Goal: Feedback & Contribution: Contribute content

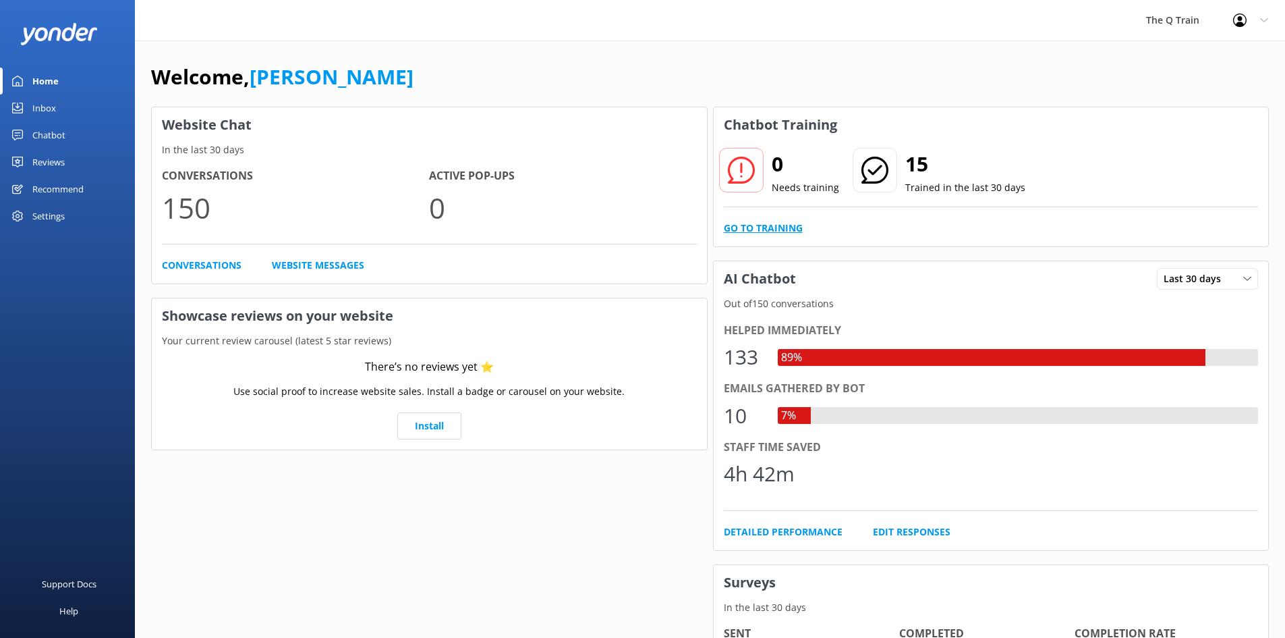
click at [768, 227] on link "Go to Training" at bounding box center [763, 228] width 79 height 15
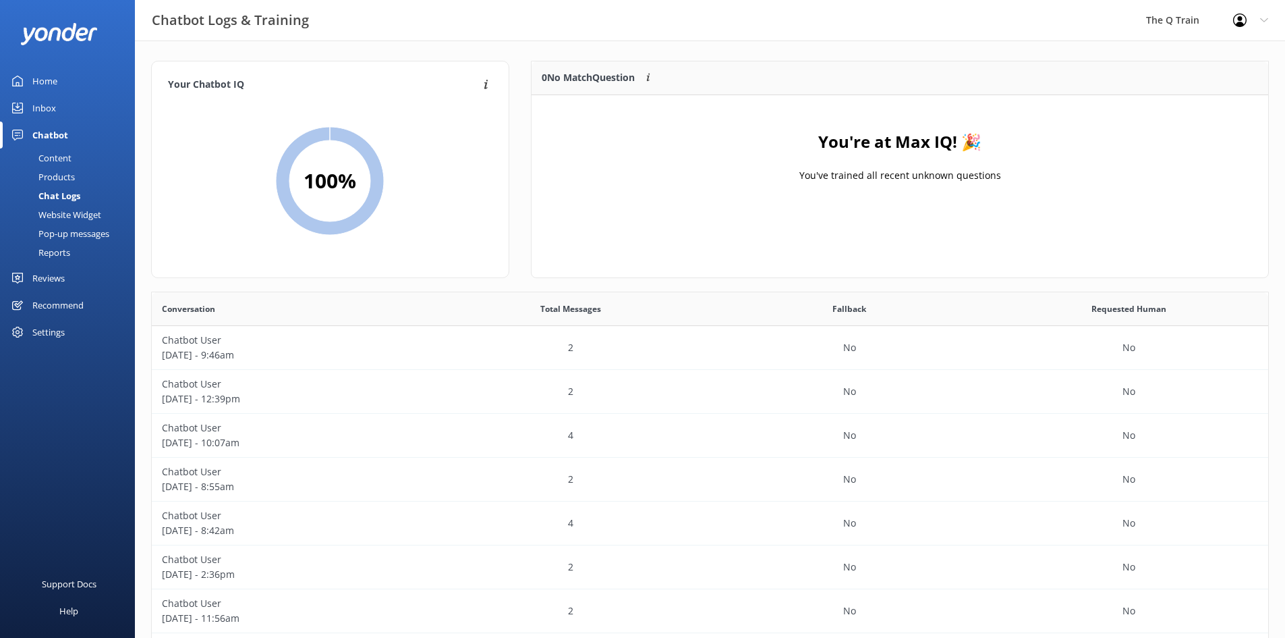
click at [53, 107] on div "Inbox" at bounding box center [44, 107] width 24 height 27
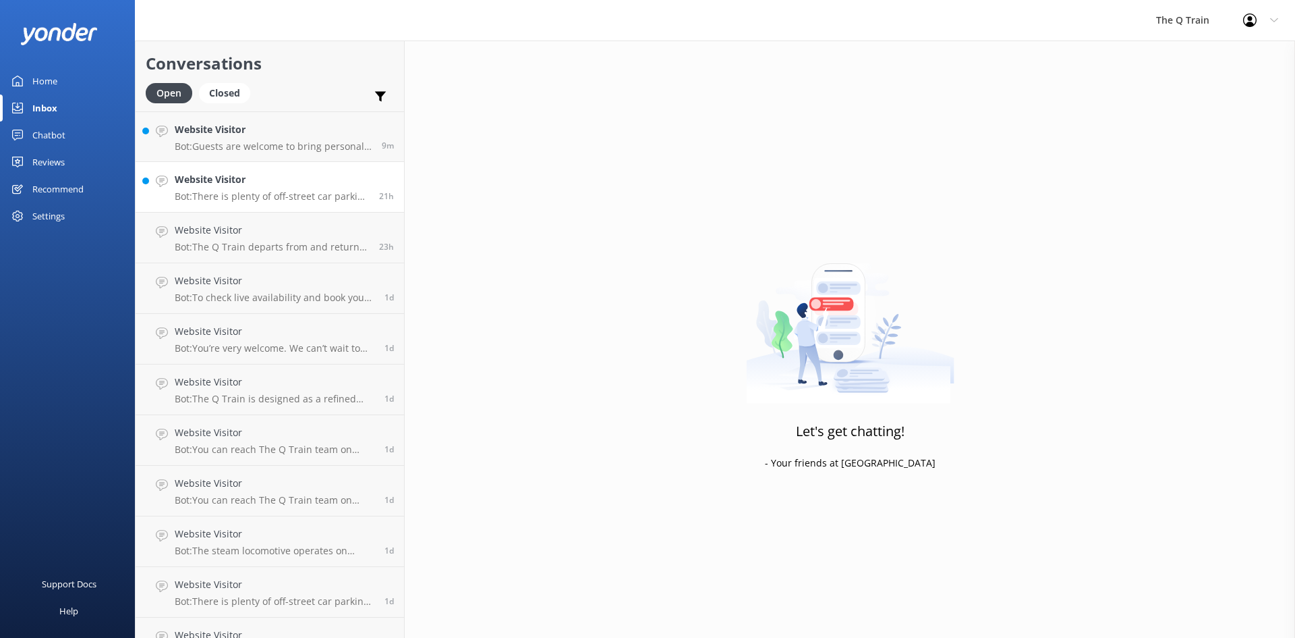
click at [260, 195] on p "Bot: There is plenty of off-street car parking at [GEOGRAPHIC_DATA]. The carpar…" at bounding box center [272, 196] width 194 height 12
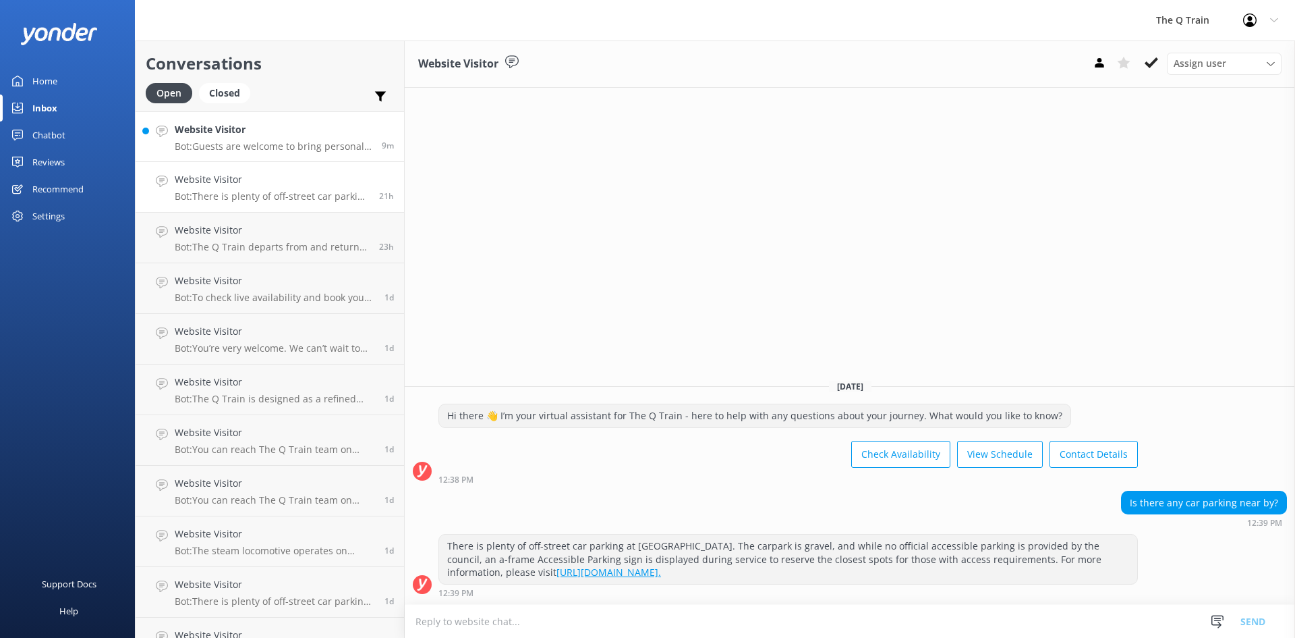
click at [222, 140] on p "Bot: Guests are welcome to bring personal effects, including cameras, onto The …" at bounding box center [273, 146] width 197 height 12
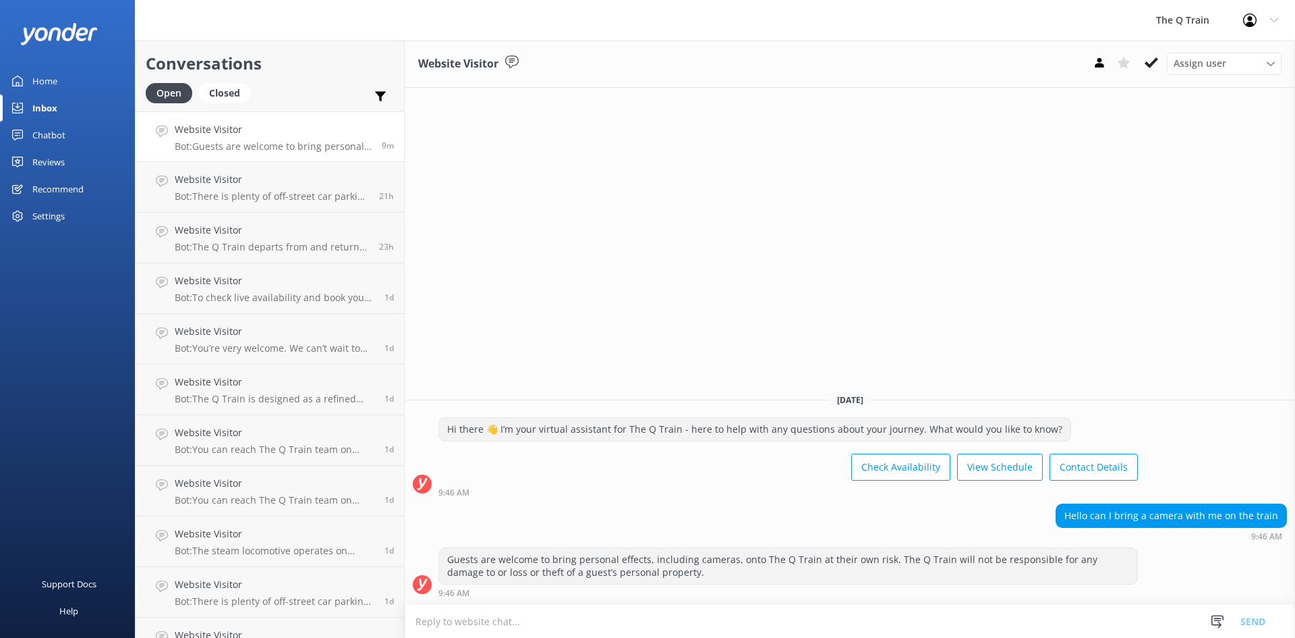
click at [38, 80] on div "Home" at bounding box center [44, 80] width 25 height 27
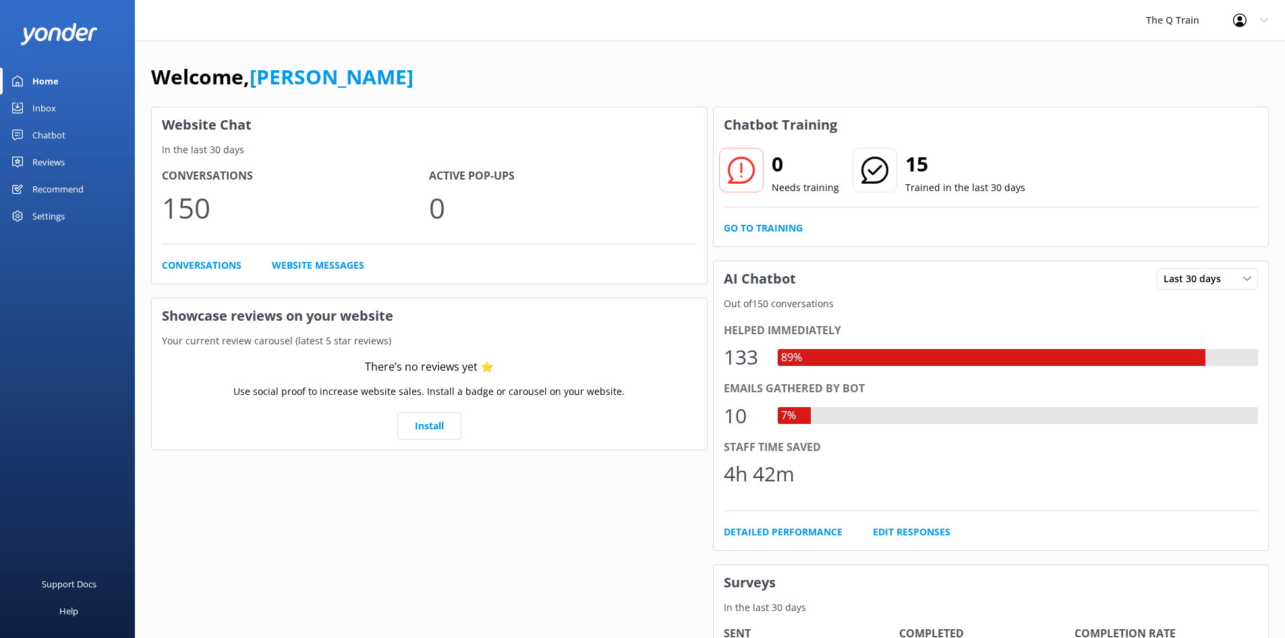
click at [732, 47] on div "Welcome, [PERSON_NAME] Website Chat In the last 30 days Conversations 150 Activ…" at bounding box center [710, 463] width 1150 height 847
click at [57, 137] on div "Chatbot" at bounding box center [48, 134] width 33 height 27
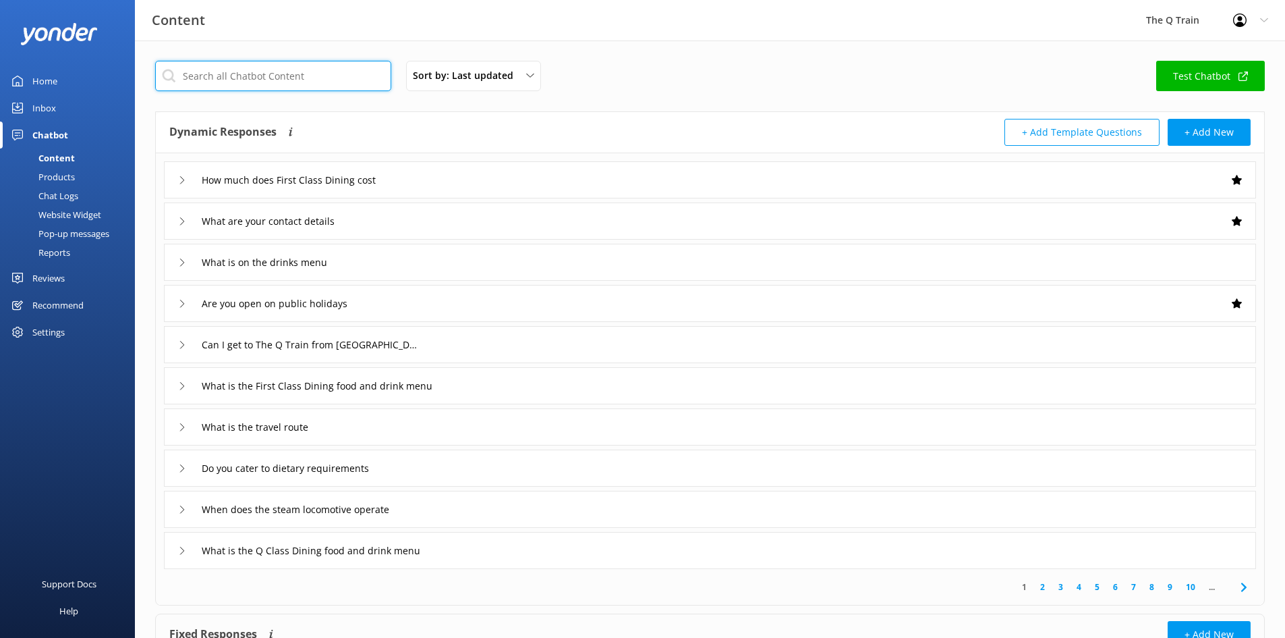
click at [288, 80] on input "text" at bounding box center [273, 76] width 236 height 30
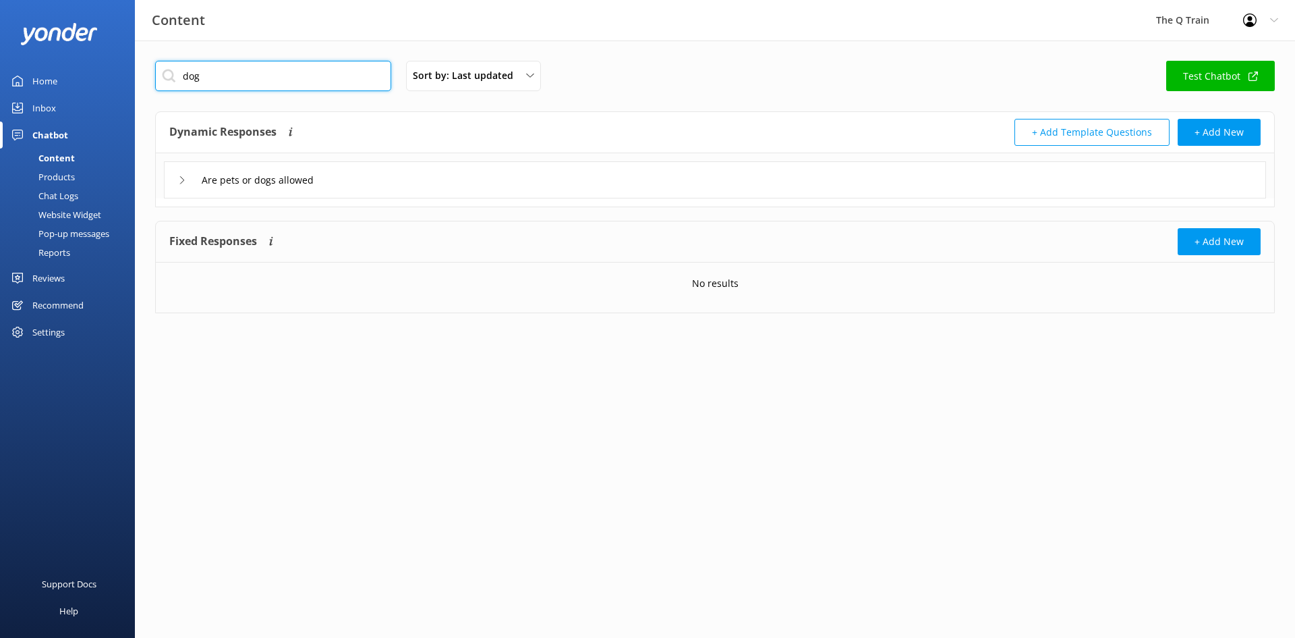
type input "dog"
click at [185, 179] on icon at bounding box center [182, 180] width 8 height 8
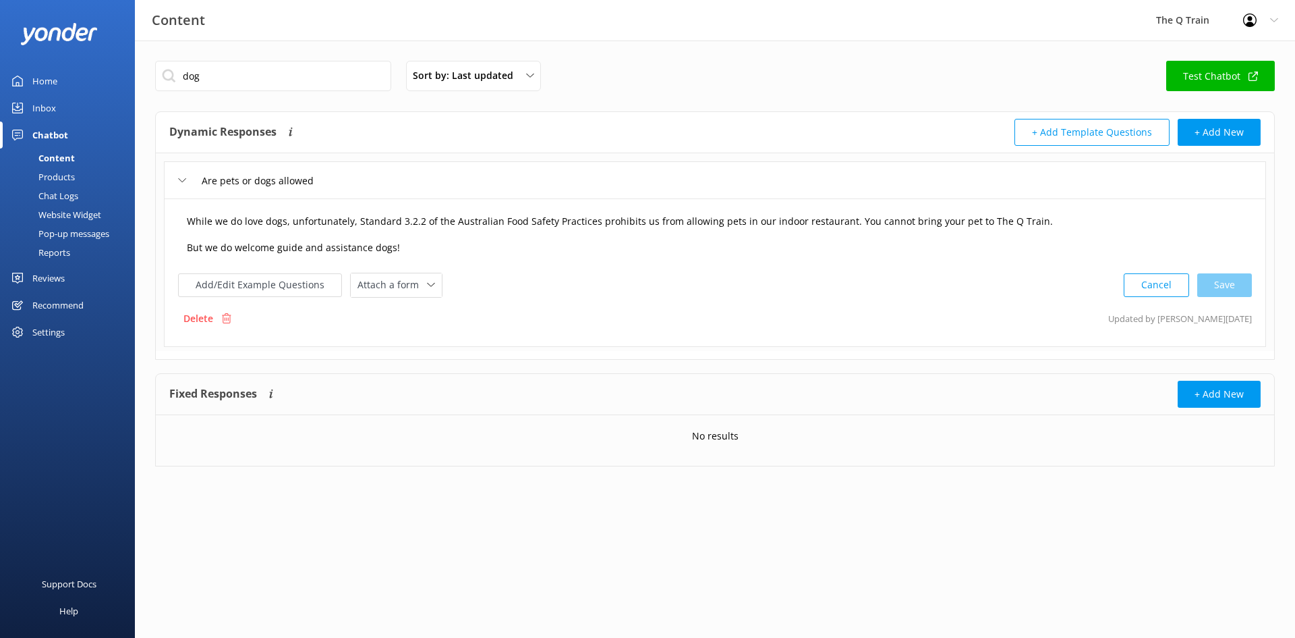
click at [399, 246] on textarea "While we do love dogs, unfortunately, Standard 3.2.2 of the Australian Food Saf…" at bounding box center [714, 235] width 1071 height 56
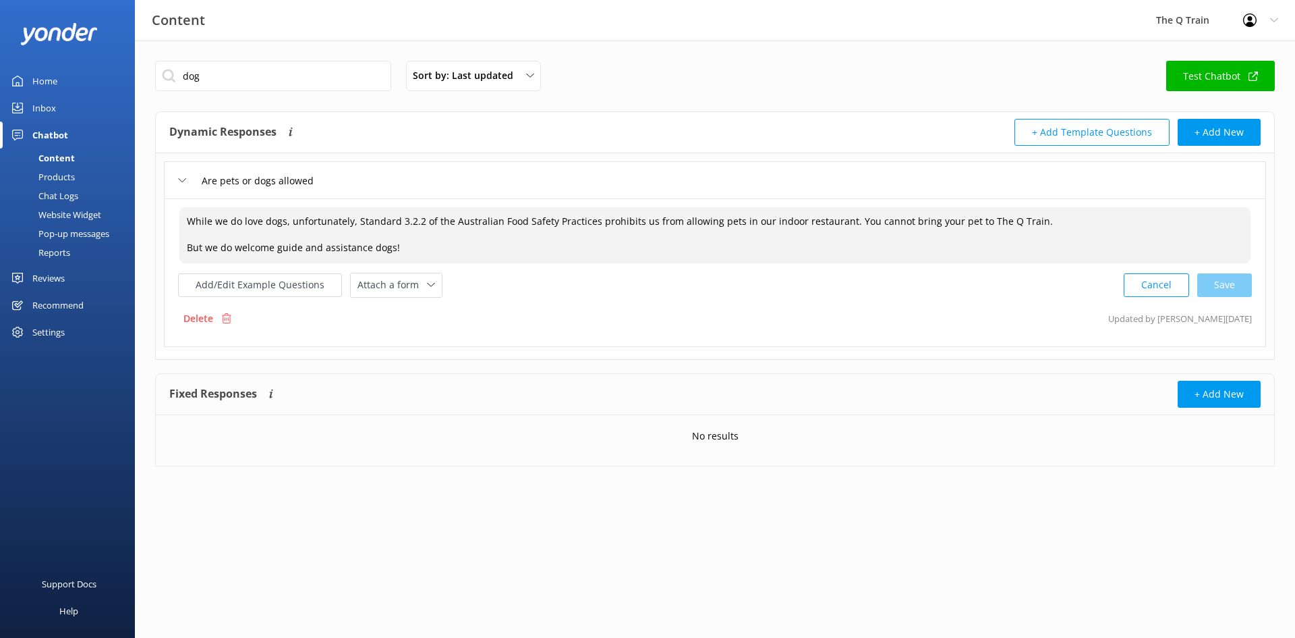
drag, startPoint x: 405, startPoint y: 246, endPoint x: 235, endPoint y: 248, distance: 169.4
click at [235, 248] on textarea "While we do love dogs, unfortunately, Standard 3.2.2 of the Australian Food Saf…" at bounding box center [714, 235] width 1071 height 56
click at [428, 246] on textarea "While we do love dogs, unfortunately, Standard 3.2.2 of the Australian Food Saf…" at bounding box center [714, 235] width 1071 height 56
paste textarea "Yes, Guide Dogs and Assistance Animals are permitted to visit and travel onboar…"
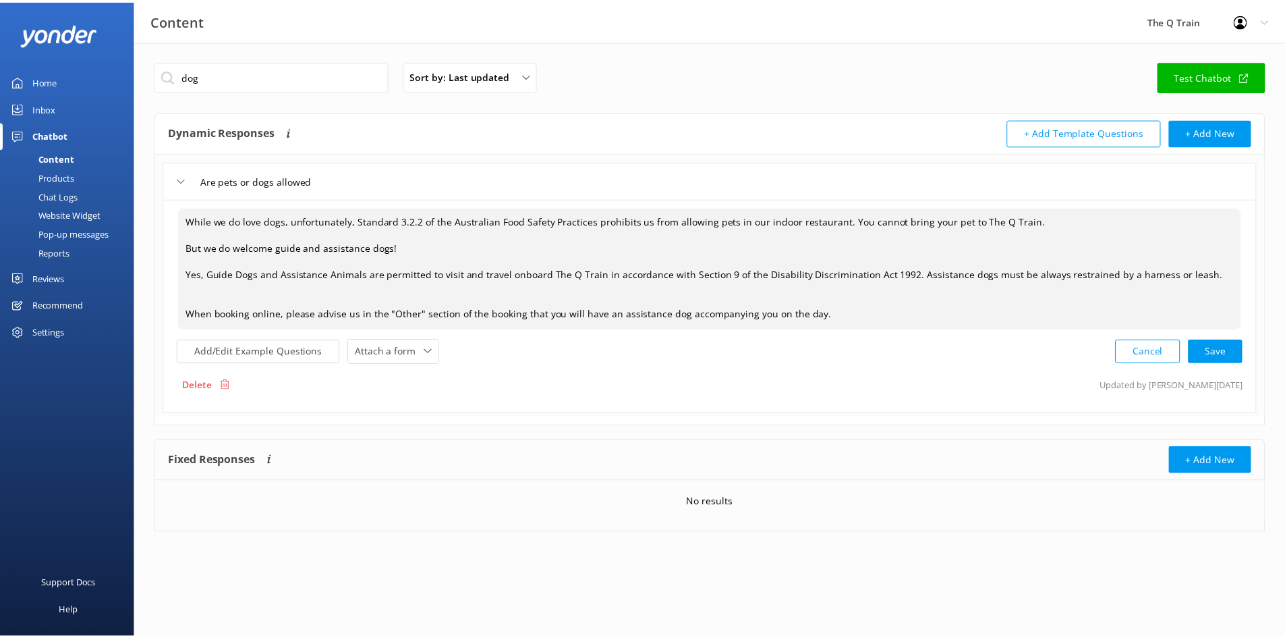
scroll to position [0, 0]
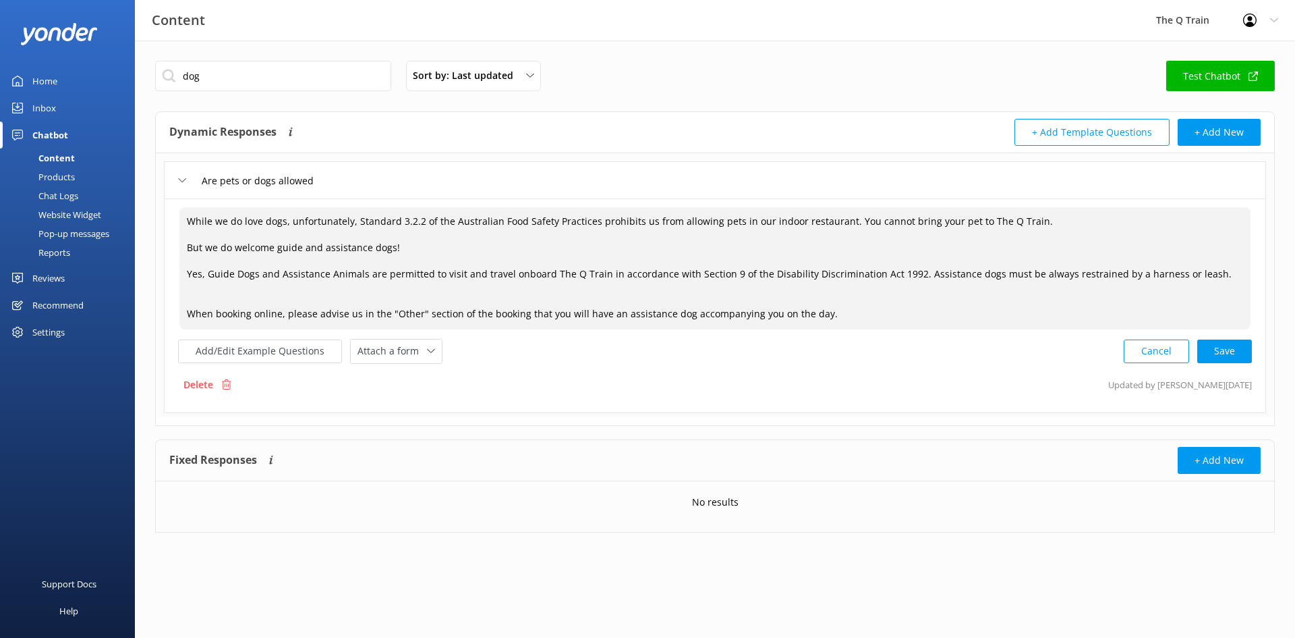
drag, startPoint x: 207, startPoint y: 275, endPoint x: 179, endPoint y: 272, distance: 28.5
click at [179, 272] on div "While we do love dogs, unfortunately, Standard 3.2.2 of the Australian Food Saf…" at bounding box center [715, 267] width 1073 height 123
click at [198, 296] on textarea "While we do love dogs, unfortunately, Standard 3.2.2 of the Australian Food Saf…" at bounding box center [714, 268] width 1071 height 122
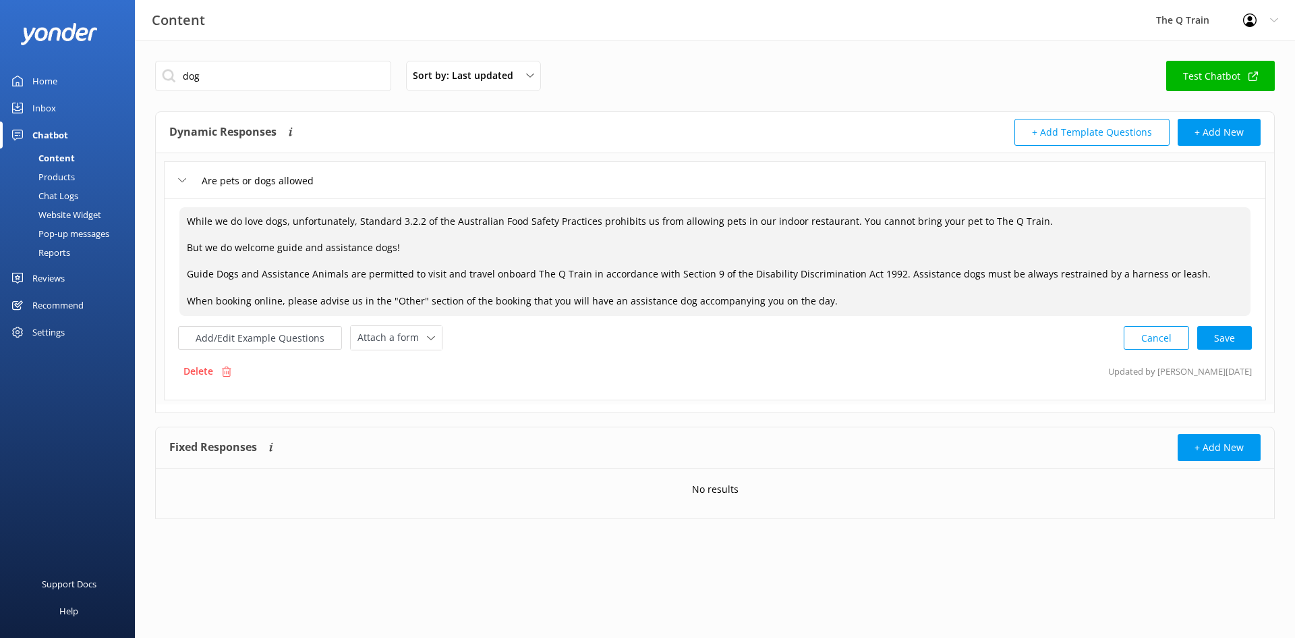
drag, startPoint x: 739, startPoint y: 274, endPoint x: 770, endPoint y: 277, distance: 30.5
click at [773, 277] on textarea "While we do love dogs, unfortunately, Standard 3.2.2 of the Australian Food Saf…" at bounding box center [714, 261] width 1071 height 109
drag, startPoint x: 735, startPoint y: 275, endPoint x: 763, endPoint y: 274, distance: 28.3
click at [763, 274] on textarea "While we do love dogs, unfortunately, Standard 3.2.2 of the Australian Food Saf…" at bounding box center [714, 261] width 1071 height 109
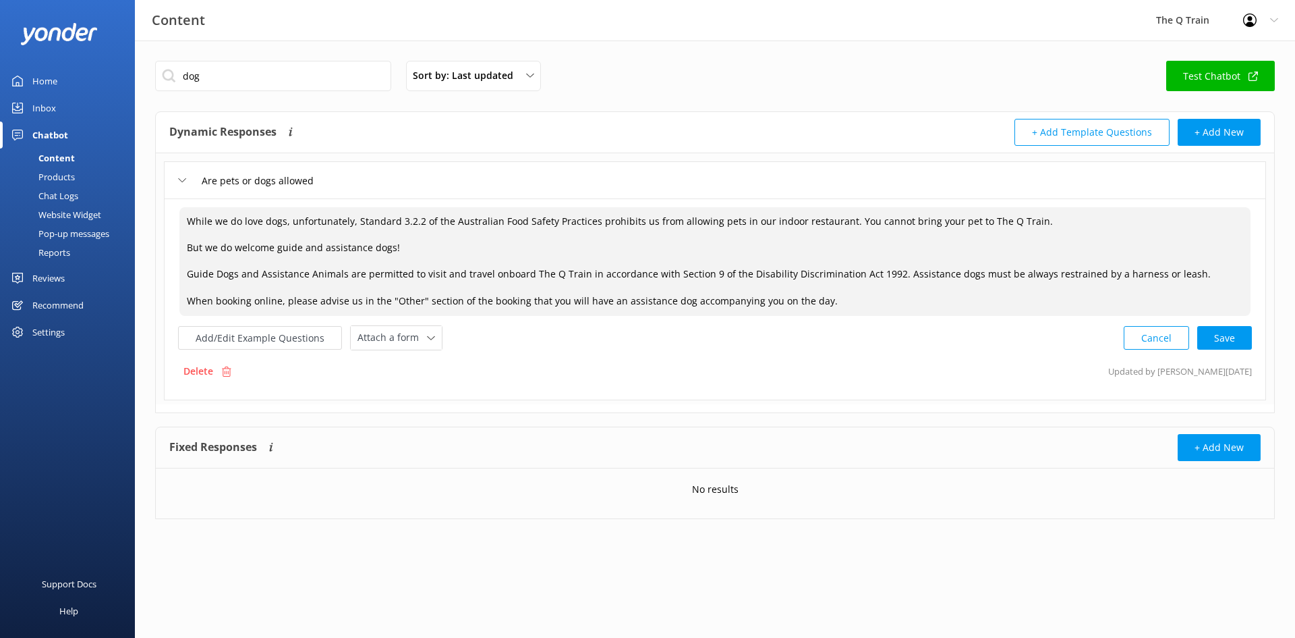
drag, startPoint x: 737, startPoint y: 274, endPoint x: 884, endPoint y: 274, distance: 147.1
click at [884, 274] on textarea "While we do love dogs, unfortunately, Standard 3.2.2 of the Australian Food Saf…" at bounding box center [714, 261] width 1071 height 109
drag, startPoint x: 859, startPoint y: 274, endPoint x: 847, endPoint y: 274, distance: 11.5
click at [847, 274] on textarea "While we do love dogs, unfortunately, Standard 3.2.2 of the Australian Food Saf…" at bounding box center [714, 261] width 1071 height 109
click at [782, 273] on textarea "While we do love dogs, unfortunately, Standard 3.2.2 of the Australian Food Saf…" at bounding box center [714, 261] width 1071 height 109
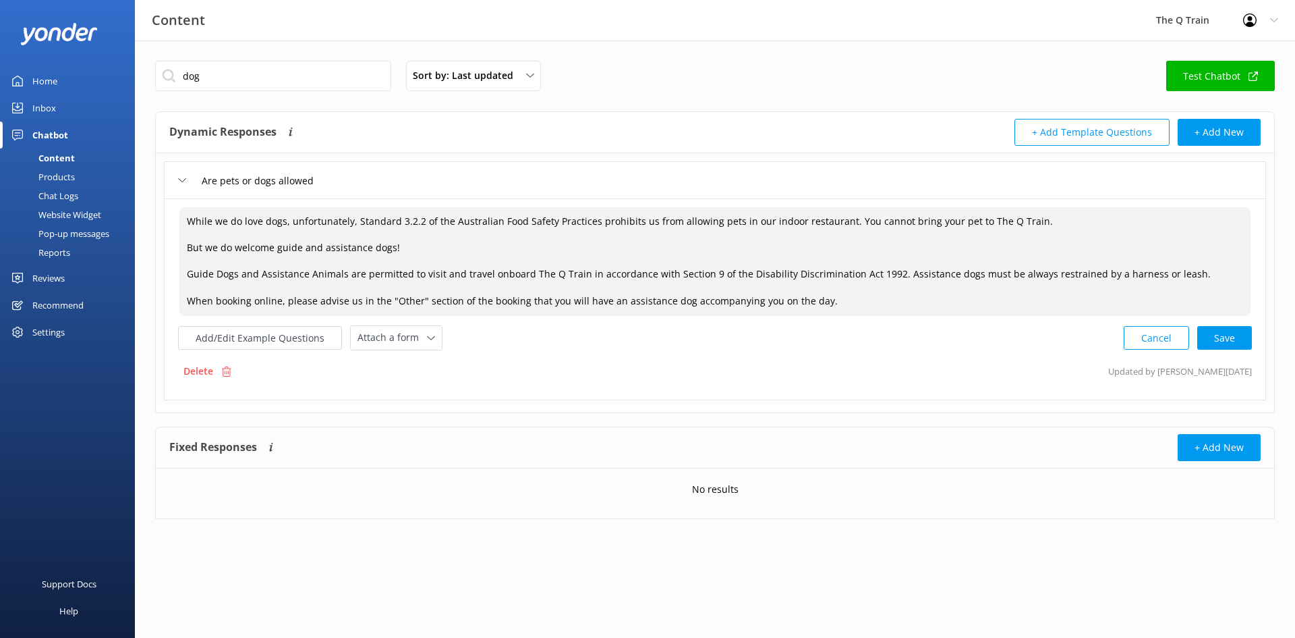
drag, startPoint x: 781, startPoint y: 273, endPoint x: 883, endPoint y: 273, distance: 101.9
click at [883, 273] on textarea "While we do love dogs, unfortunately, Standard 3.2.2 of the Australian Food Saf…" at bounding box center [714, 261] width 1071 height 109
click at [882, 273] on textarea "While we do love dogs, unfortunately, Standard 3.2.2 of the Australian Food Saf…" at bounding box center [714, 261] width 1071 height 109
paste textarea "[URL][DOMAIN_NAME]"
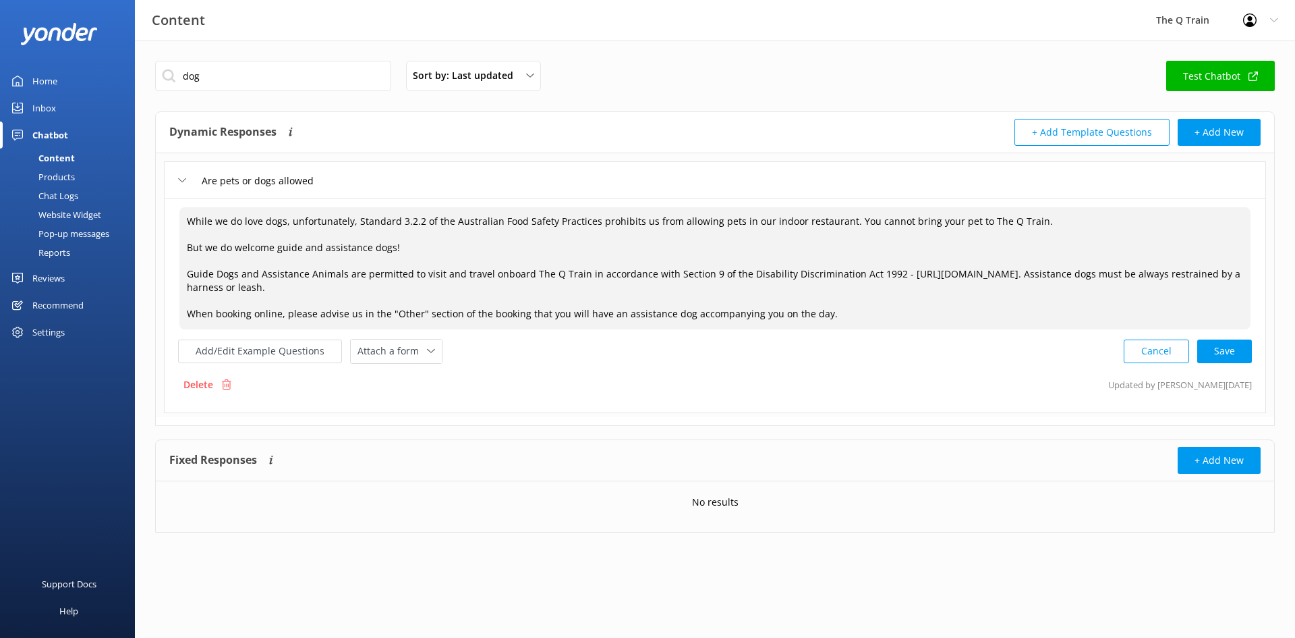
drag, startPoint x: 821, startPoint y: 314, endPoint x: 178, endPoint y: 275, distance: 644.2
click at [178, 275] on div "While we do love dogs, unfortunately, Standard 3.2.2 of the Australian Food Saf…" at bounding box center [715, 268] width 1074 height 125
click at [1226, 355] on div "Cancel Loading.." at bounding box center [1189, 349] width 128 height 25
type textarea "While we do love dogs, unfortunately, Standard 3.2.2 of the Australian Food Saf…"
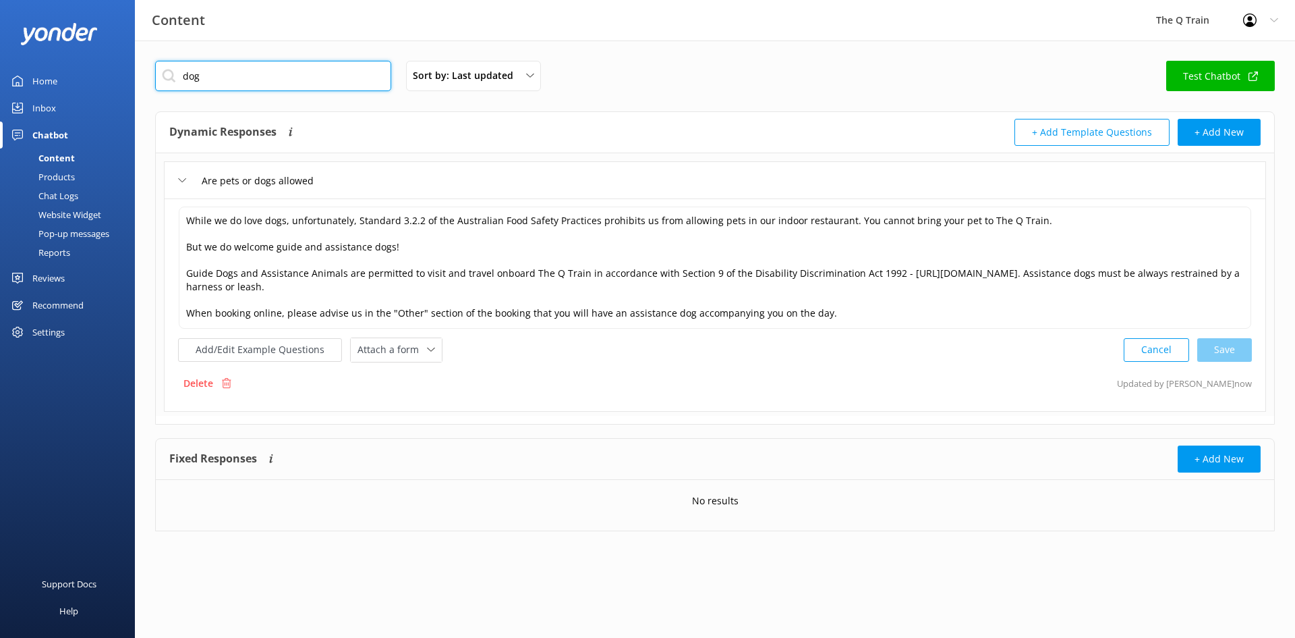
drag, startPoint x: 227, startPoint y: 76, endPoint x: 179, endPoint y: 72, distance: 48.8
click at [179, 72] on input "dog" at bounding box center [273, 76] width 236 height 30
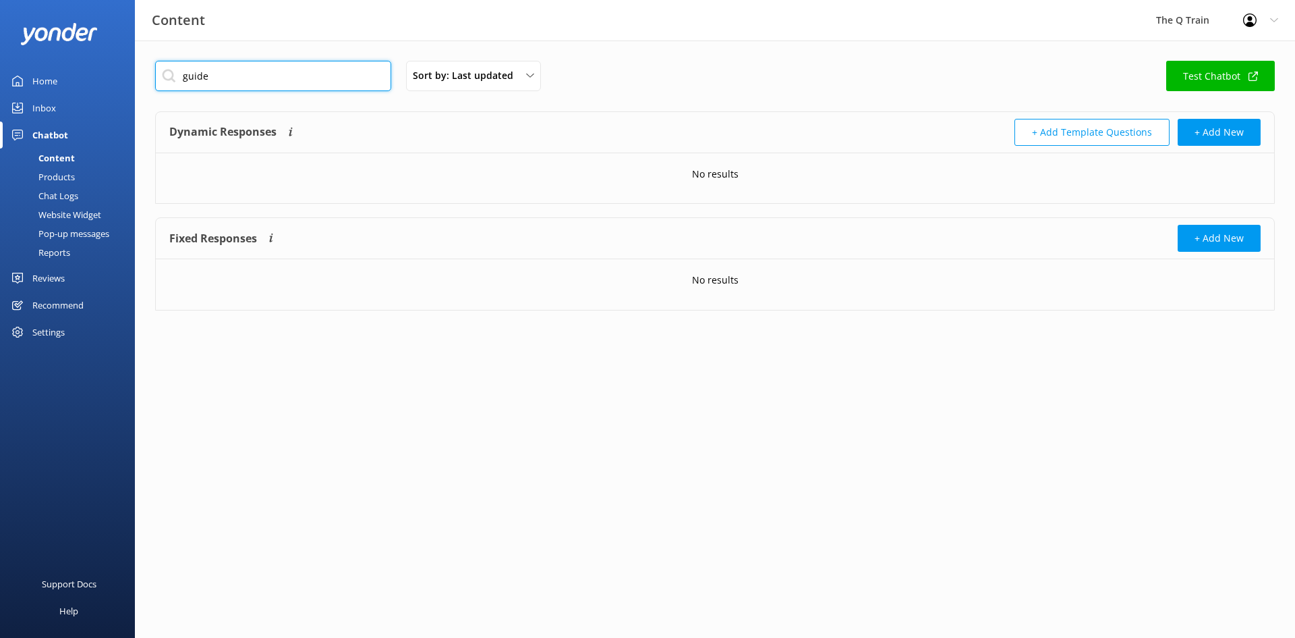
drag, startPoint x: 211, startPoint y: 75, endPoint x: 173, endPoint y: 67, distance: 37.8
click at [173, 67] on input "guide" at bounding box center [273, 76] width 236 height 30
type input "d"
type input "a"
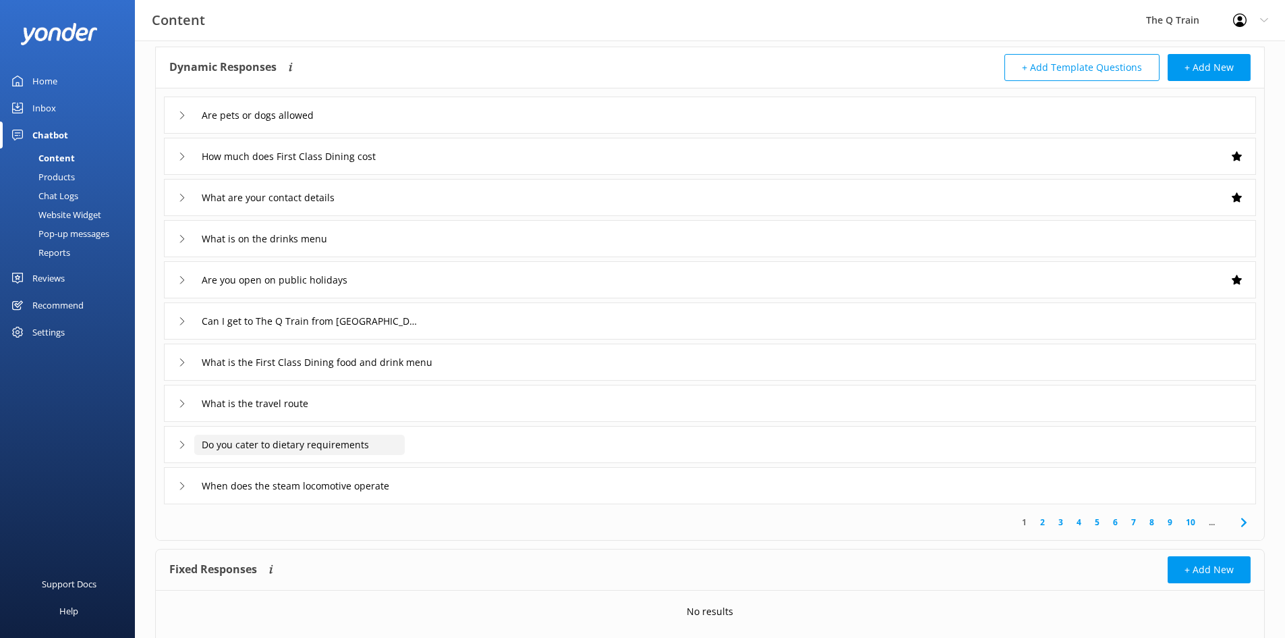
scroll to position [41, 0]
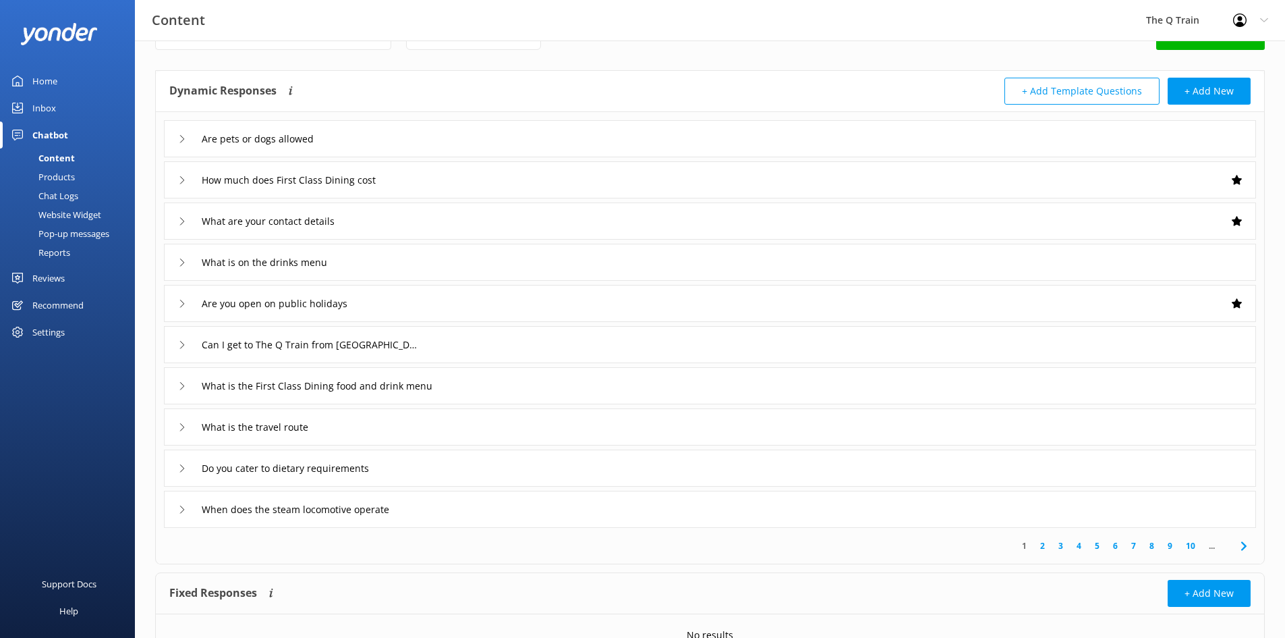
click at [1045, 544] on link "2" at bounding box center [1043, 545] width 18 height 13
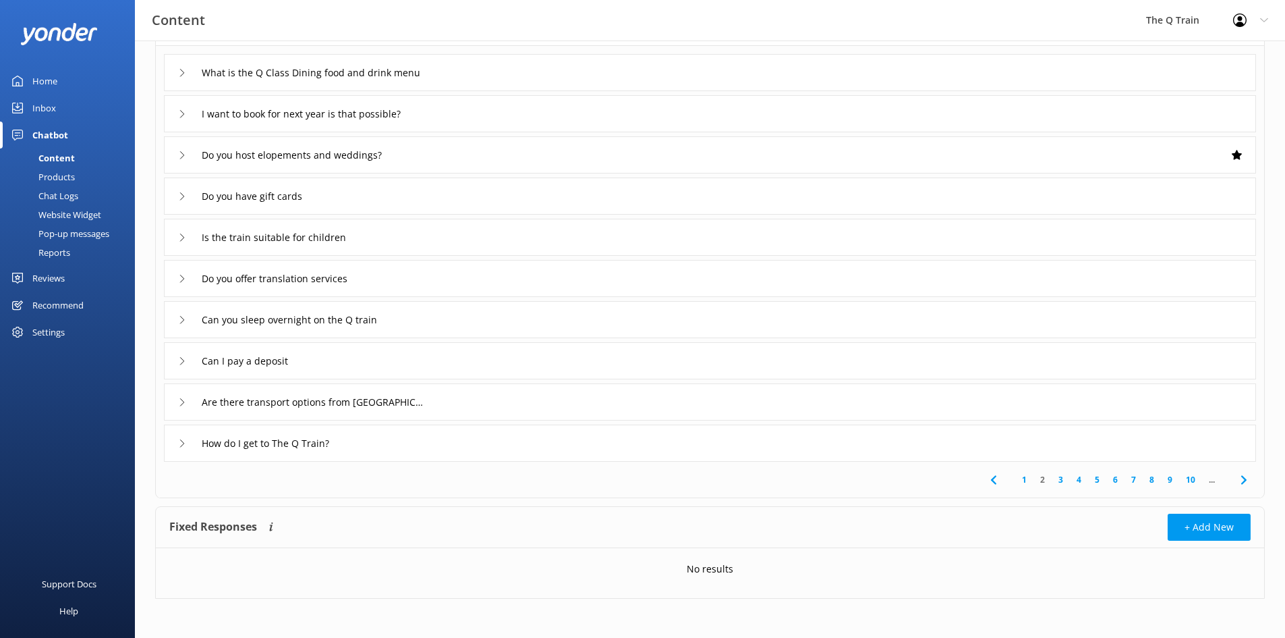
scroll to position [109, 0]
click at [1062, 478] on link "3" at bounding box center [1061, 478] width 18 height 13
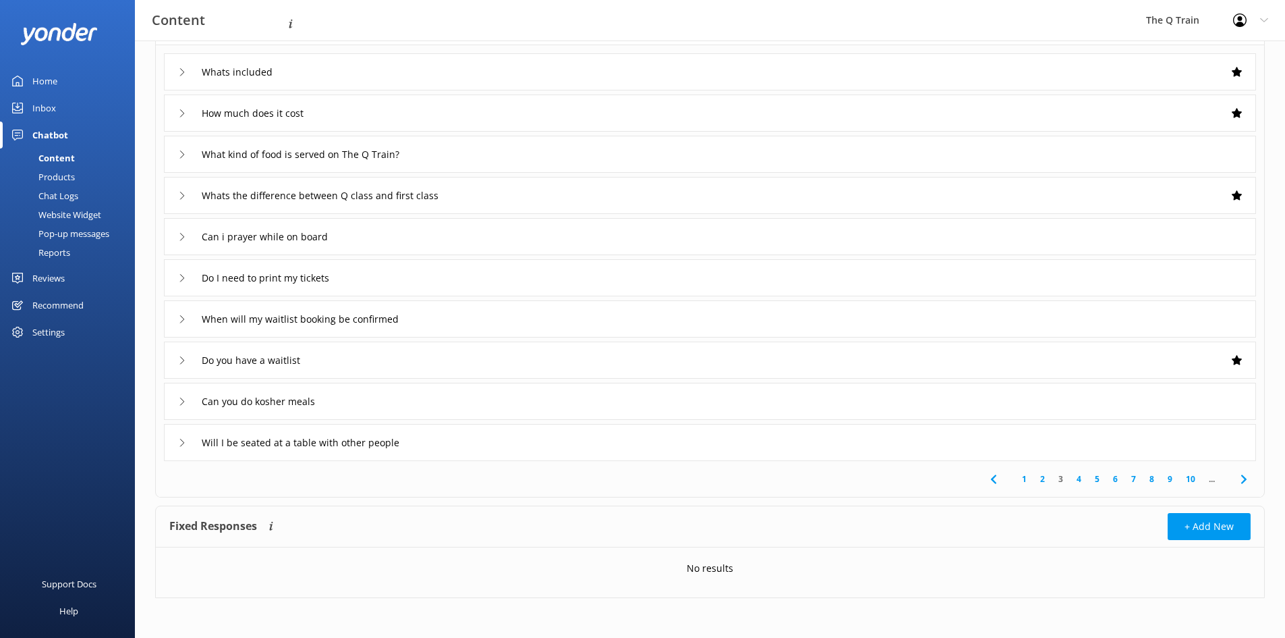
scroll to position [109, 0]
click at [1077, 476] on link "4" at bounding box center [1079, 478] width 18 height 13
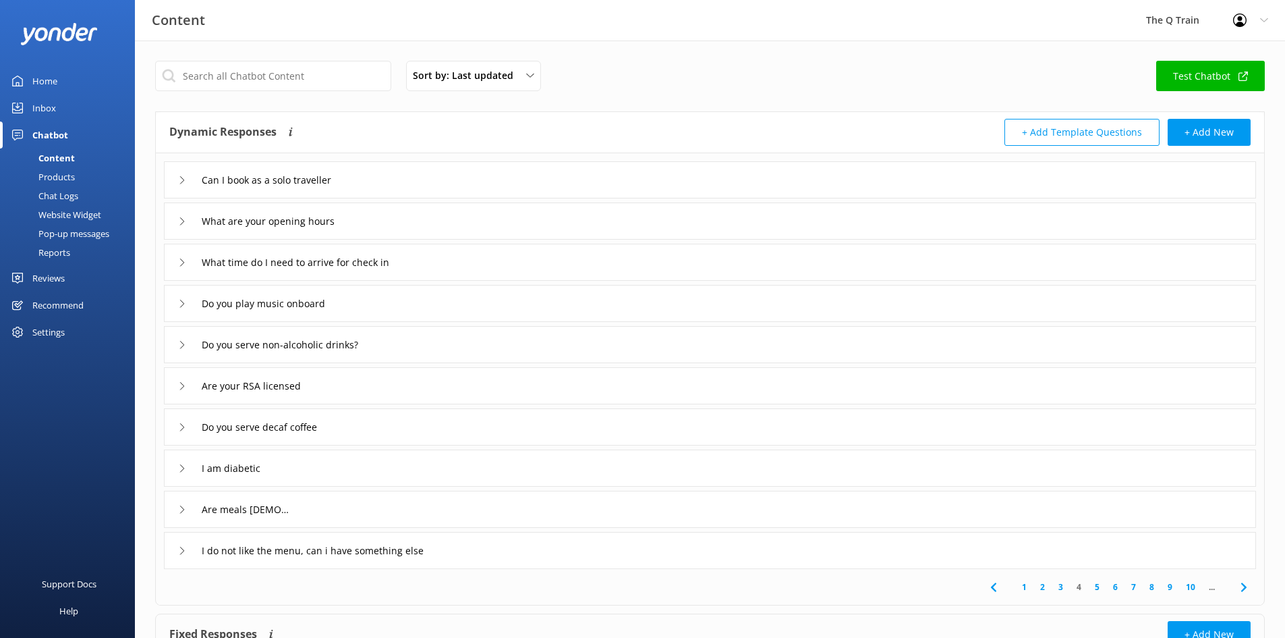
scroll to position [67, 0]
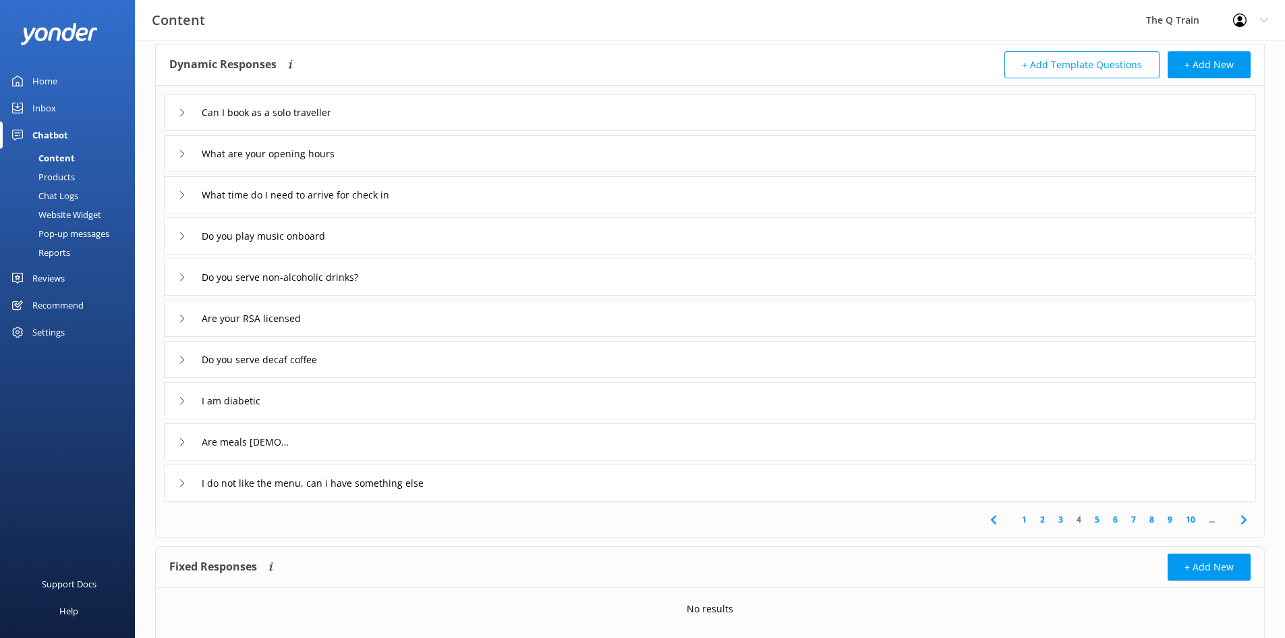
click at [1096, 517] on link "5" at bounding box center [1097, 519] width 18 height 13
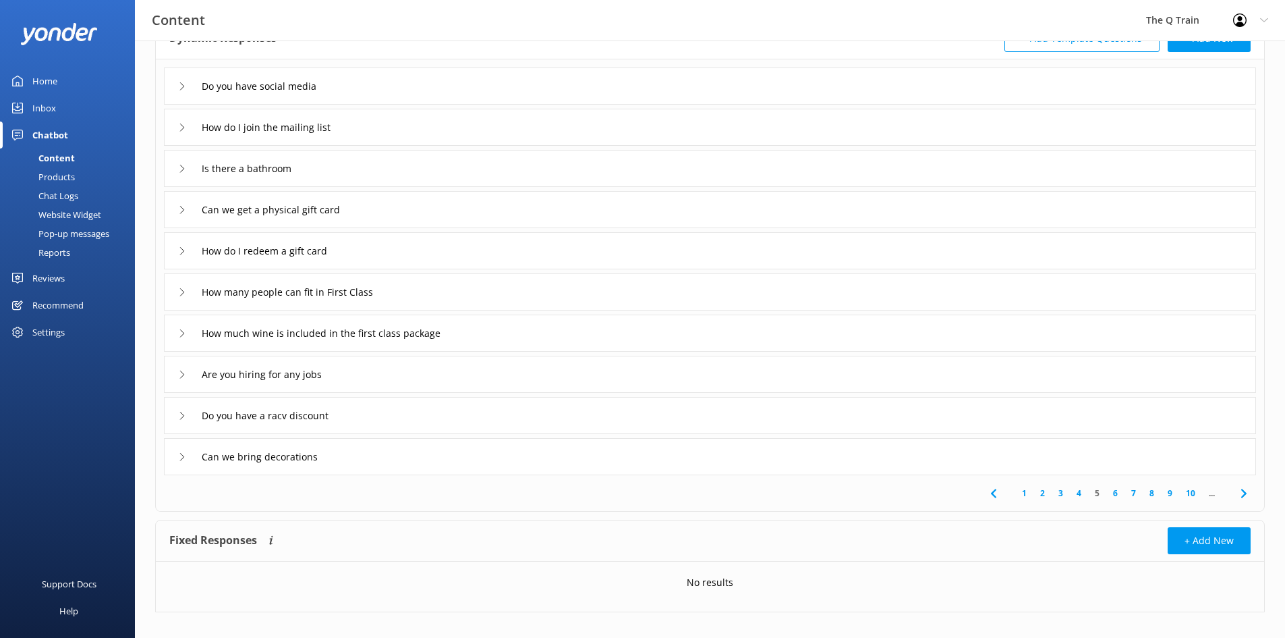
scroll to position [109, 0]
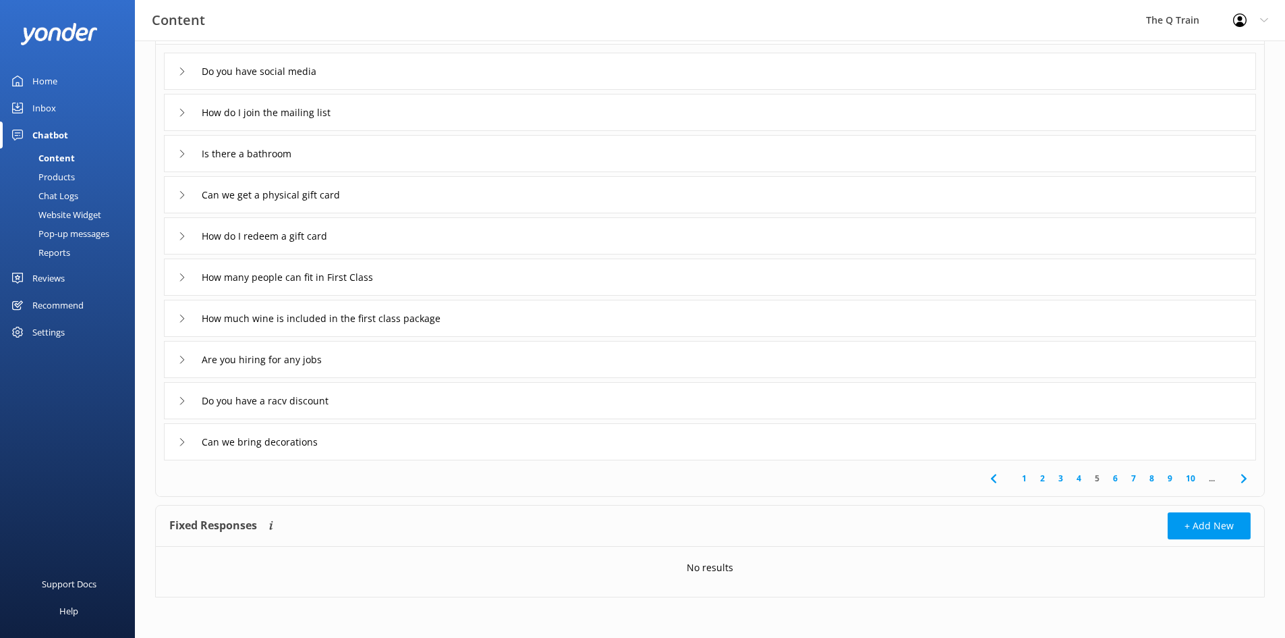
click at [1114, 480] on link "6" at bounding box center [1116, 478] width 18 height 13
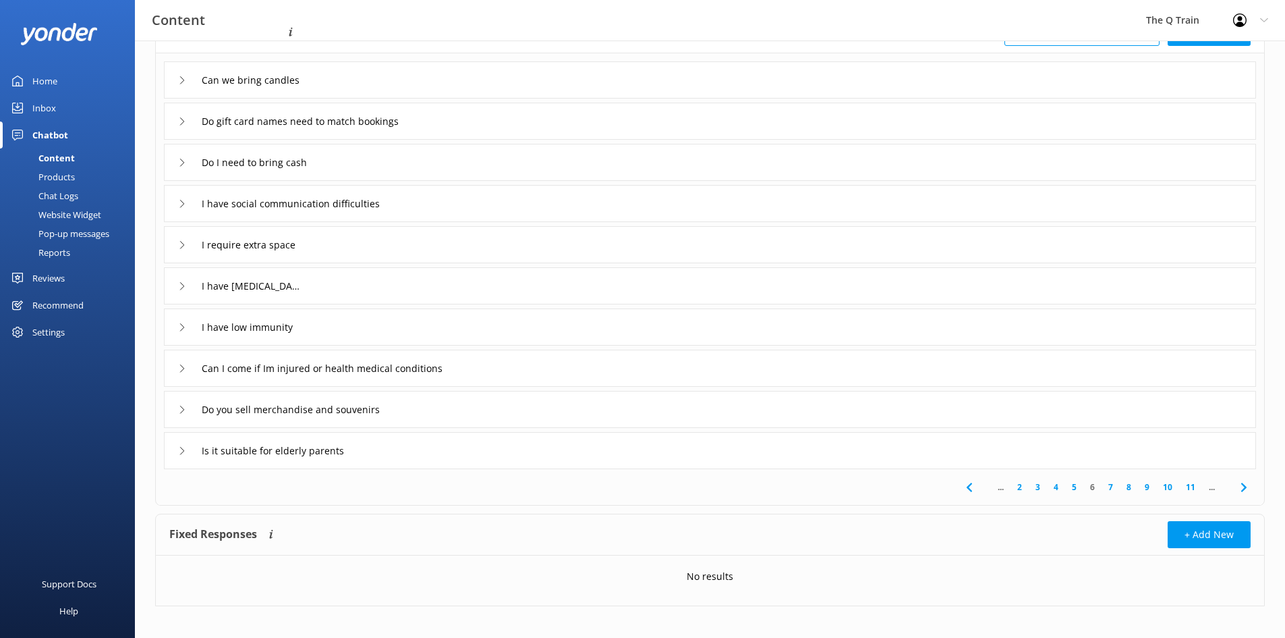
scroll to position [109, 0]
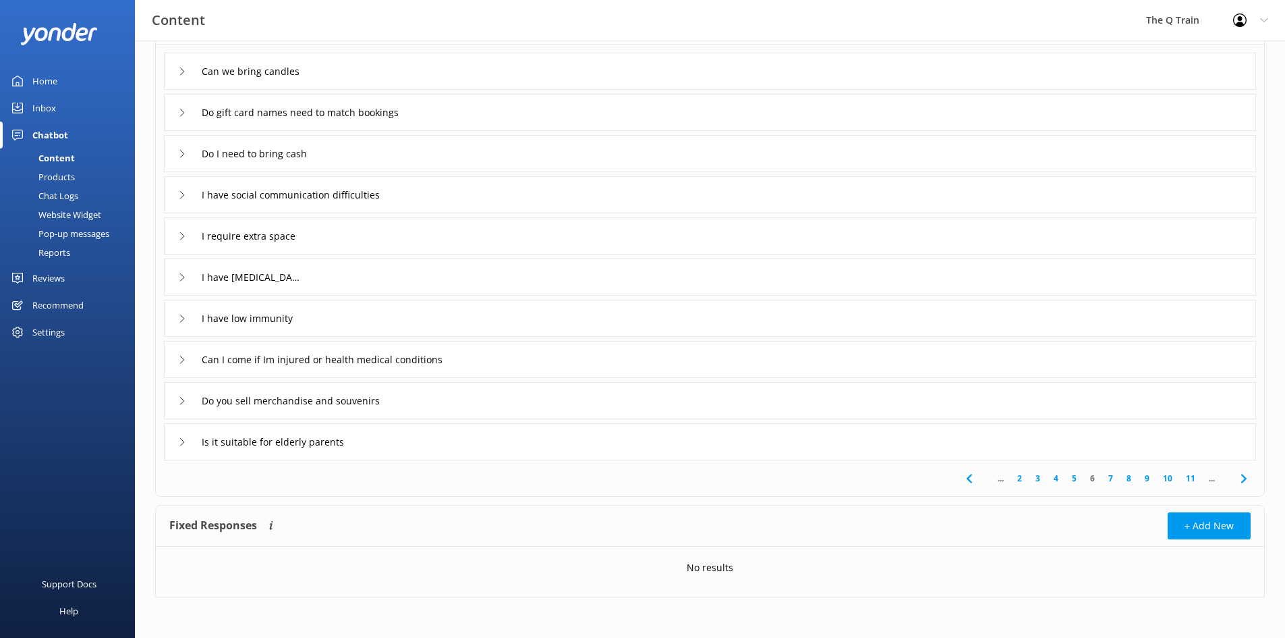
click at [1111, 476] on link "7" at bounding box center [1111, 478] width 18 height 13
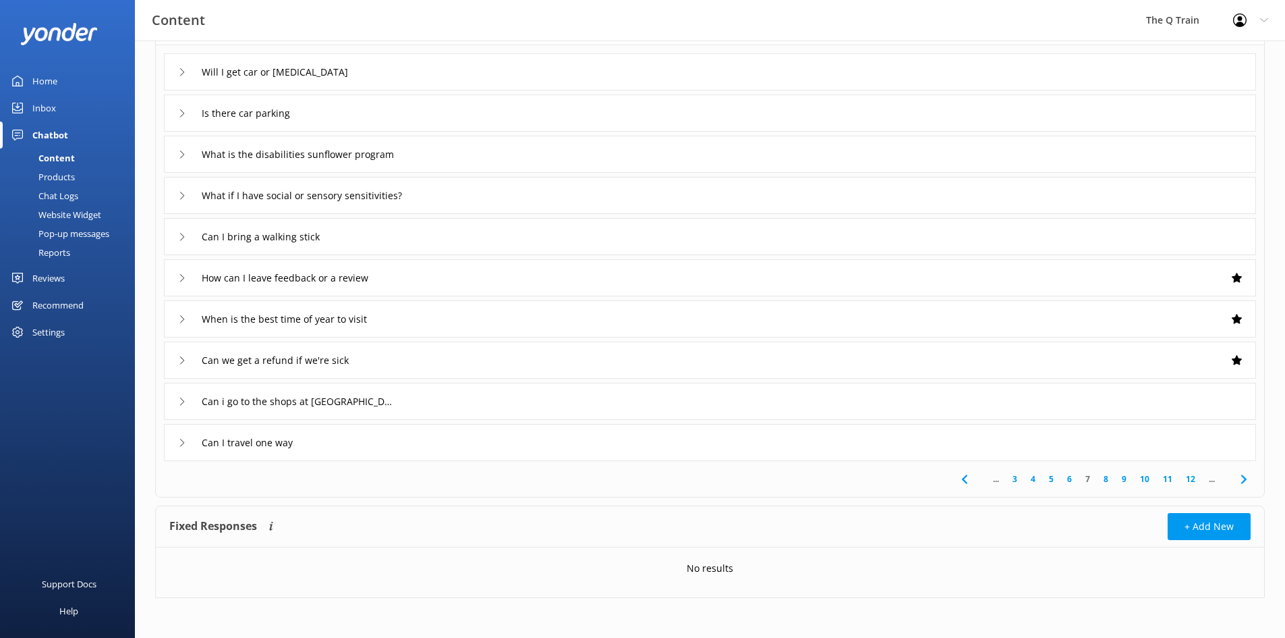
scroll to position [109, 0]
click at [1106, 479] on link "8" at bounding box center [1106, 478] width 18 height 13
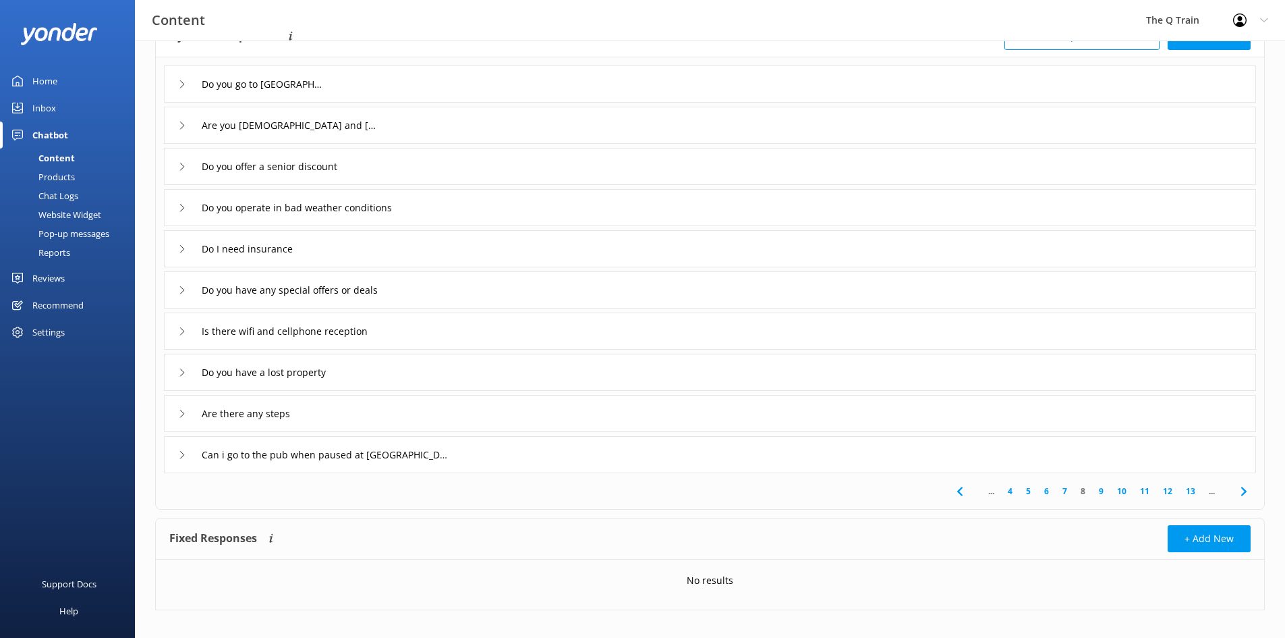
scroll to position [109, 0]
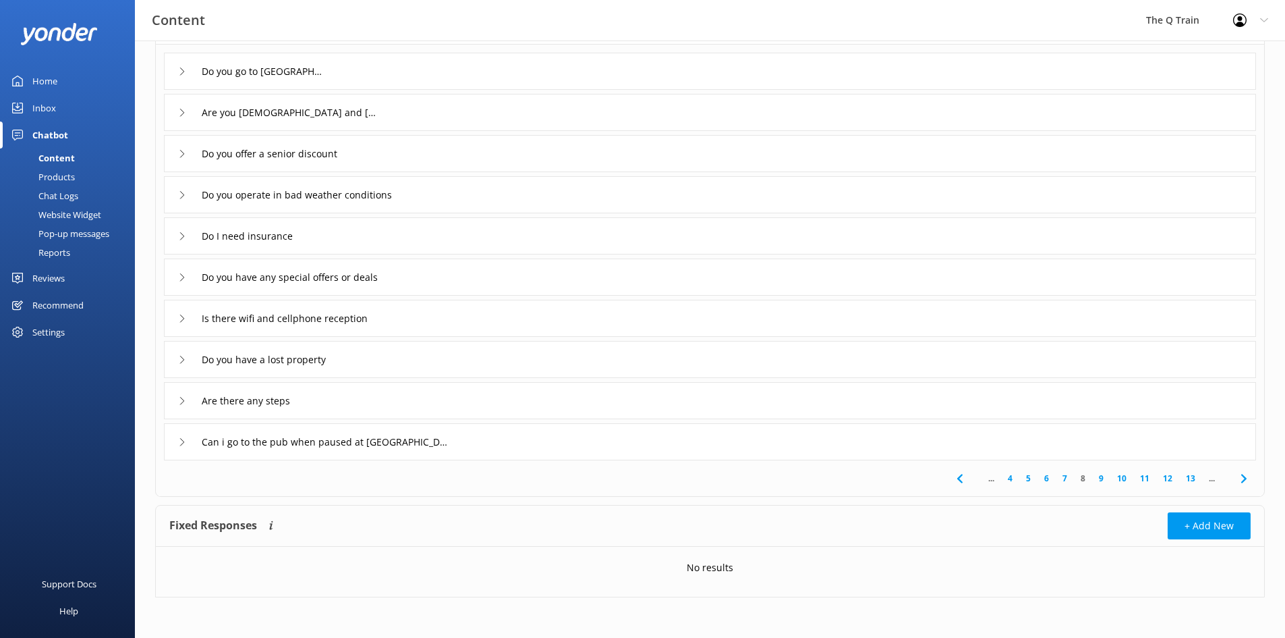
click at [1100, 478] on link "9" at bounding box center [1101, 478] width 18 height 13
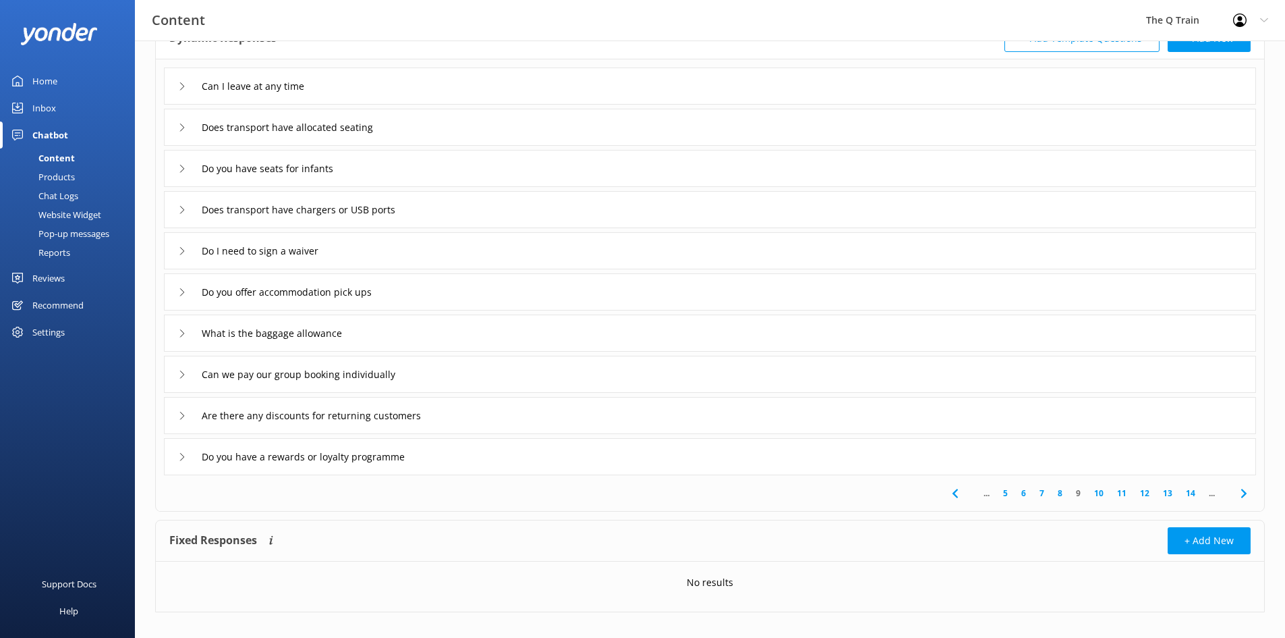
scroll to position [109, 0]
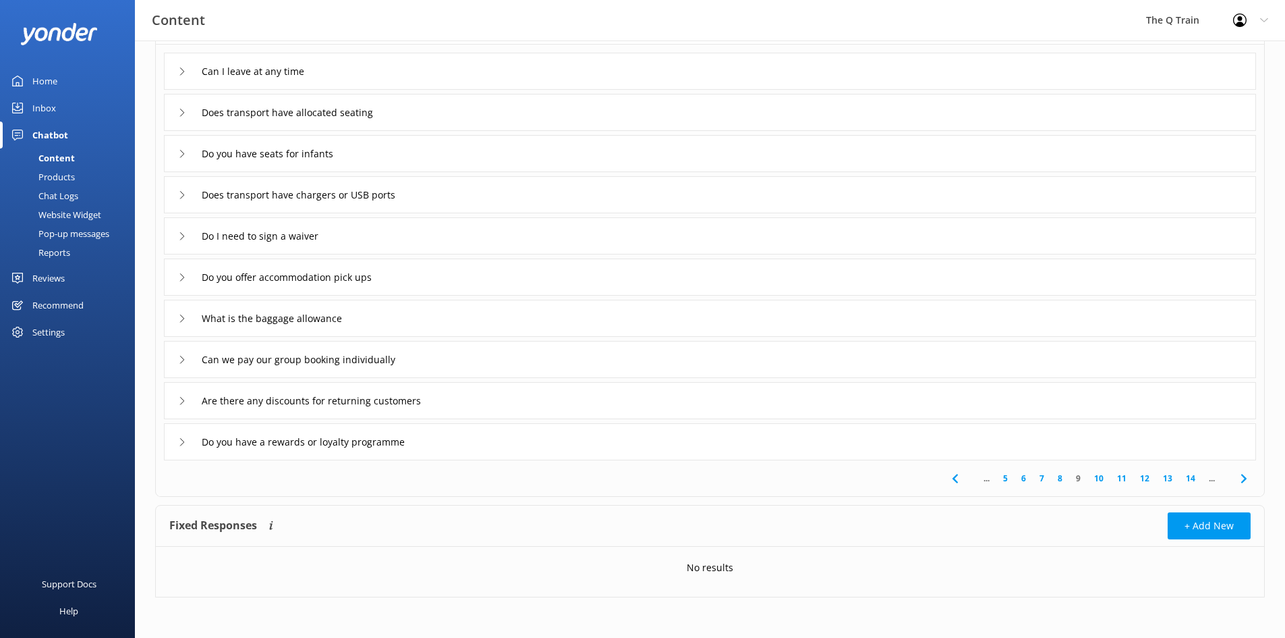
click at [1100, 478] on link "10" at bounding box center [1099, 478] width 23 height 13
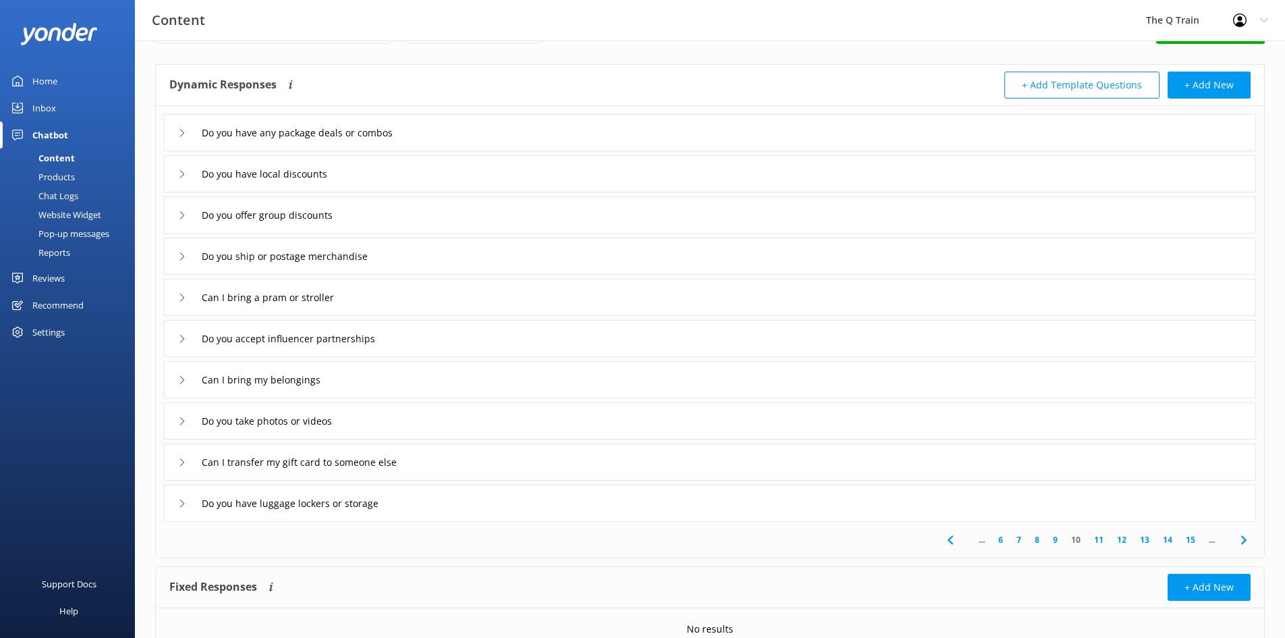
scroll to position [67, 0]
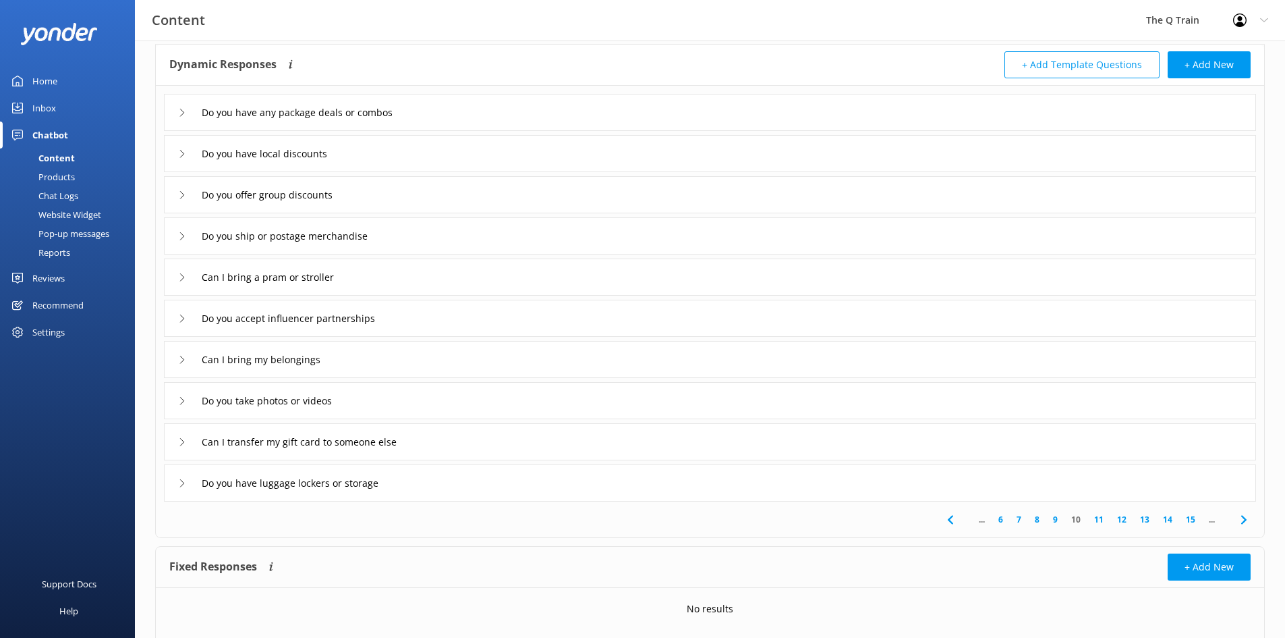
click at [1098, 517] on link "11" at bounding box center [1099, 519] width 23 height 13
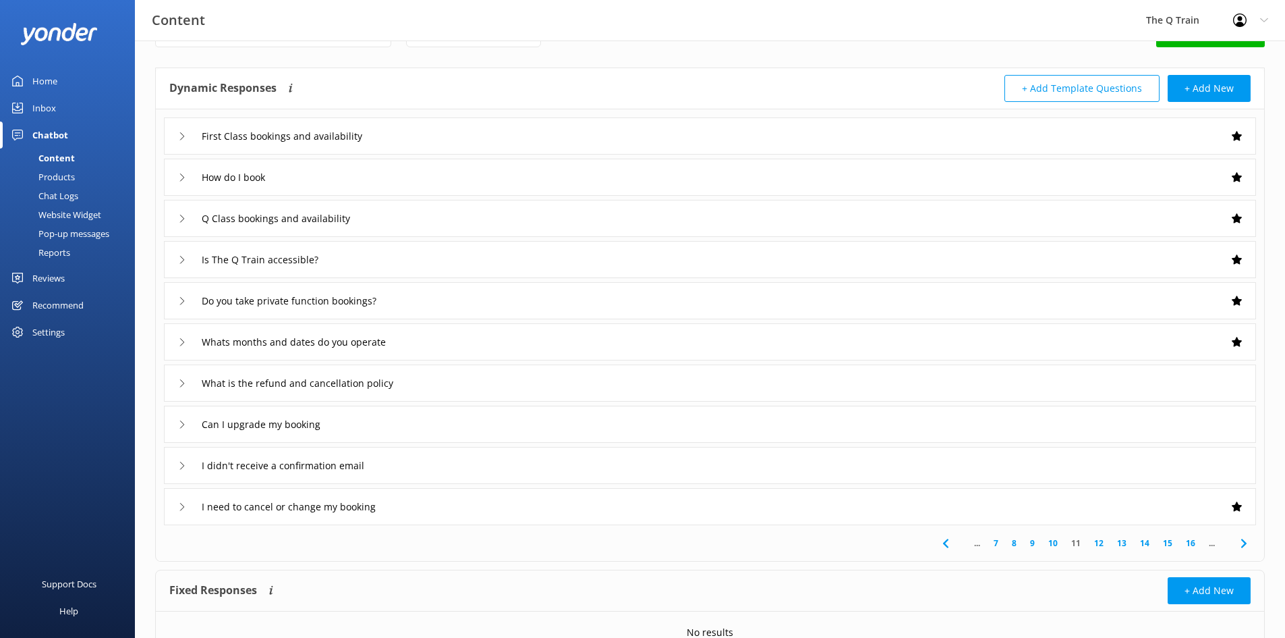
scroll to position [67, 0]
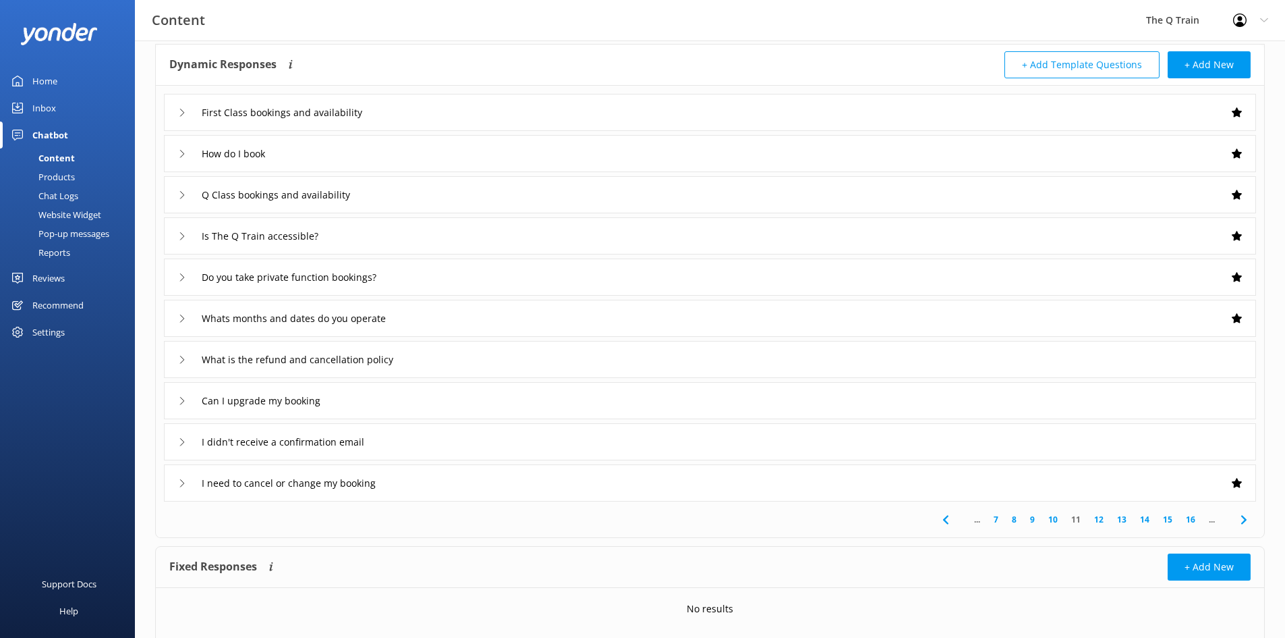
click at [1099, 521] on link "12" at bounding box center [1099, 519] width 23 height 13
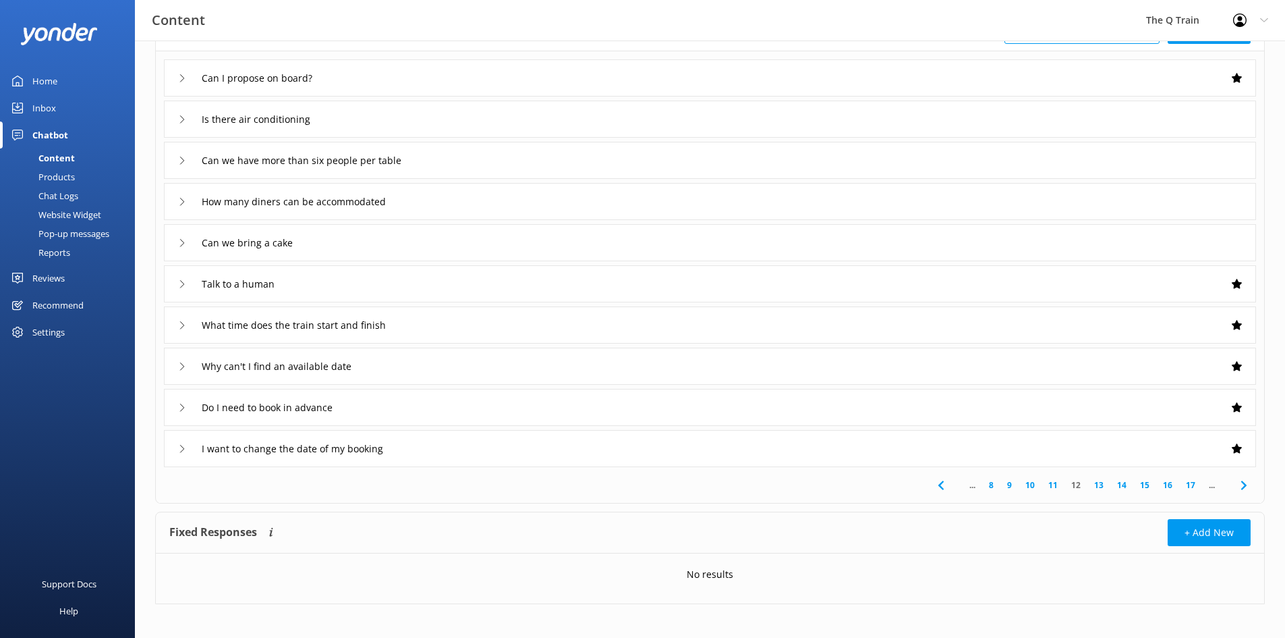
scroll to position [109, 0]
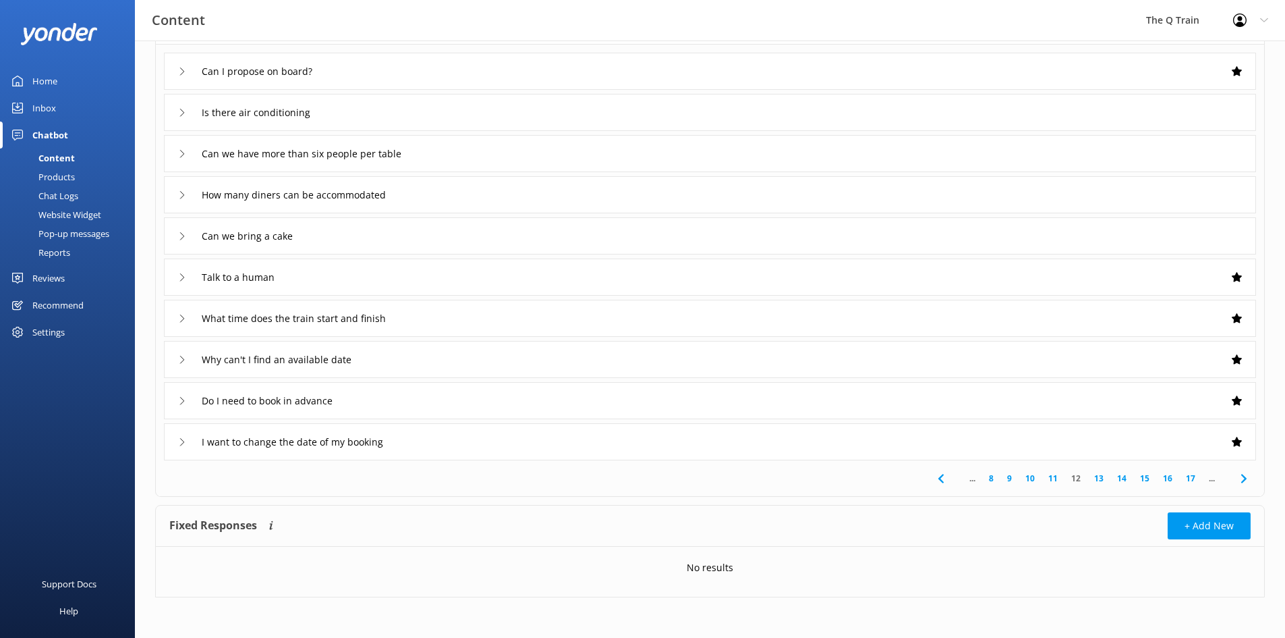
click at [1100, 478] on link "13" at bounding box center [1099, 478] width 23 height 13
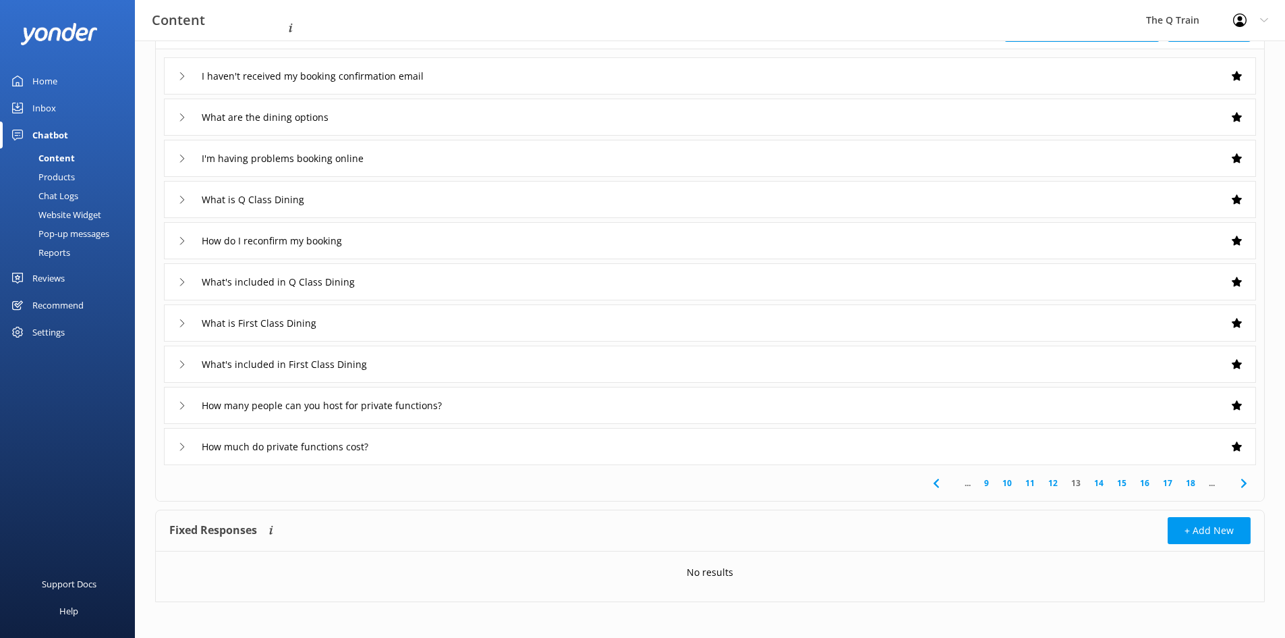
scroll to position [109, 0]
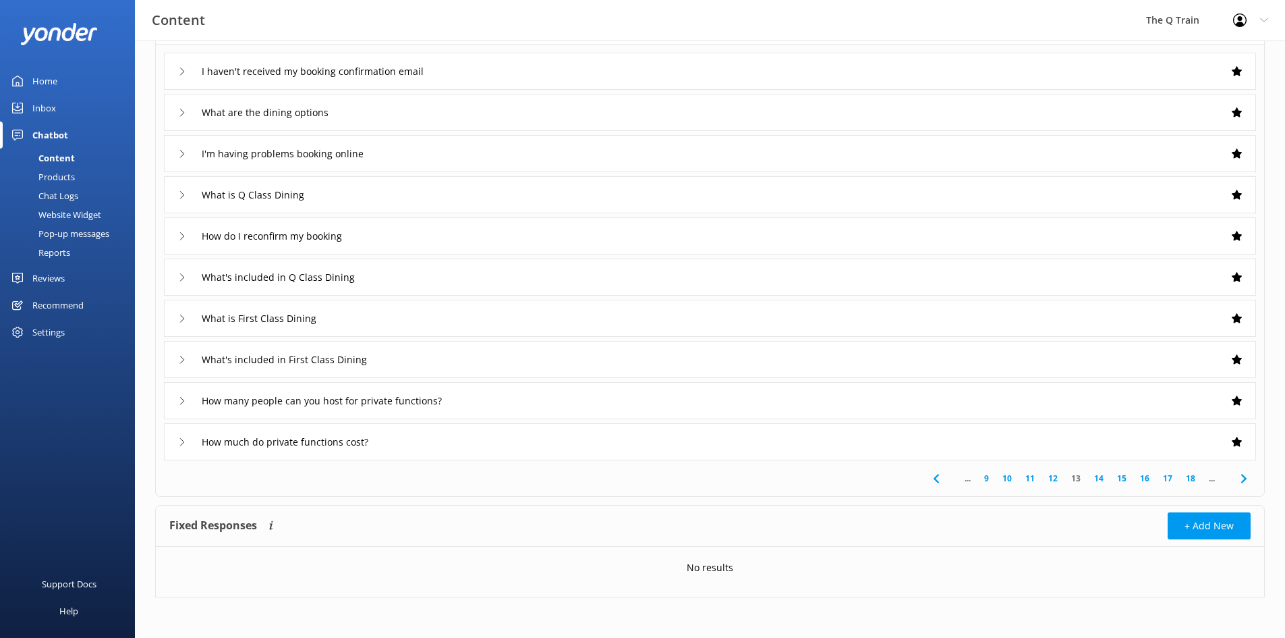
click at [1101, 478] on link "14" at bounding box center [1099, 478] width 23 height 13
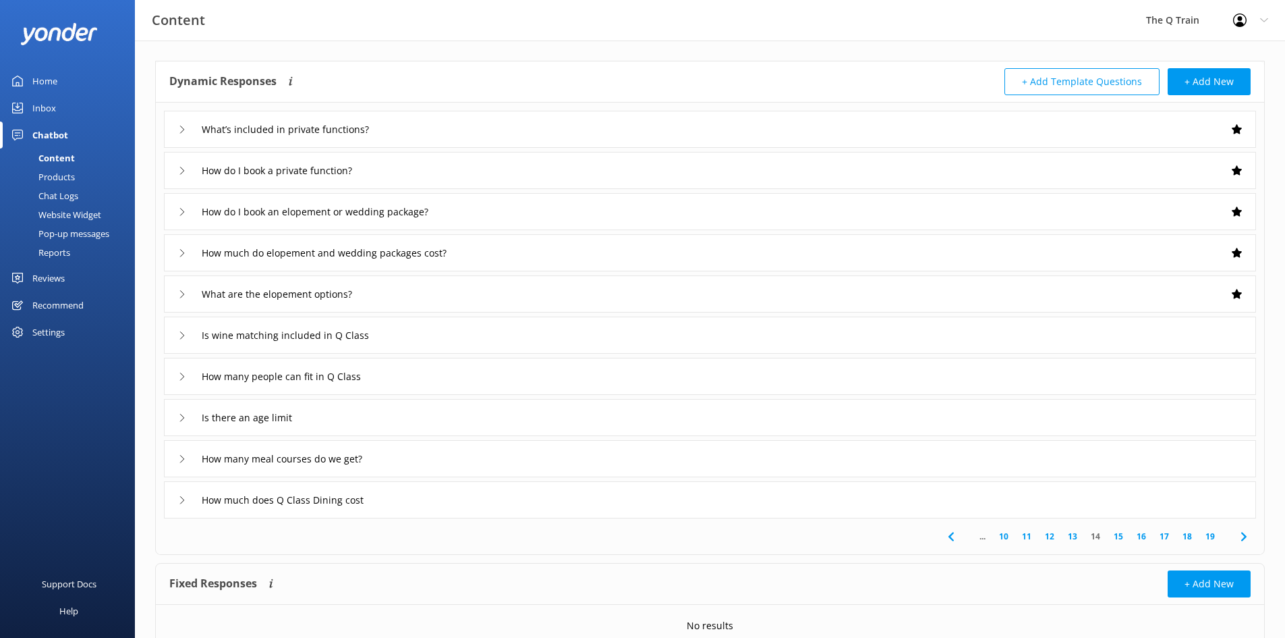
scroll to position [41, 0]
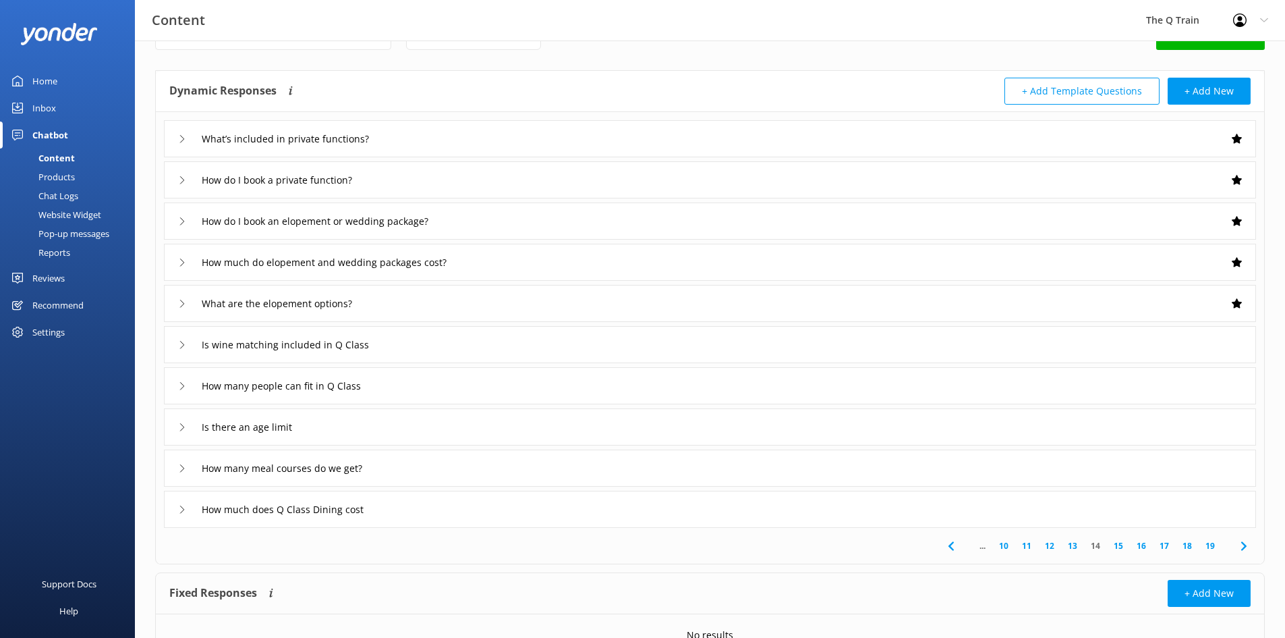
click at [1119, 546] on link "15" at bounding box center [1118, 545] width 23 height 13
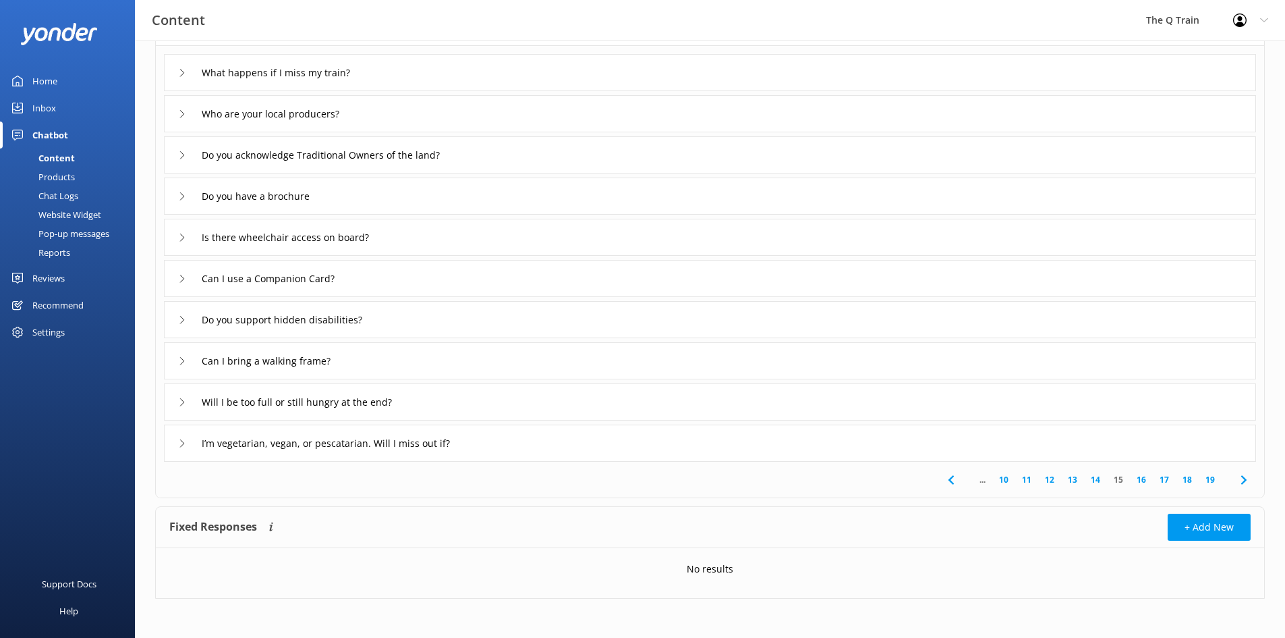
scroll to position [109, 0]
click at [1144, 477] on link "16" at bounding box center [1141, 478] width 23 height 13
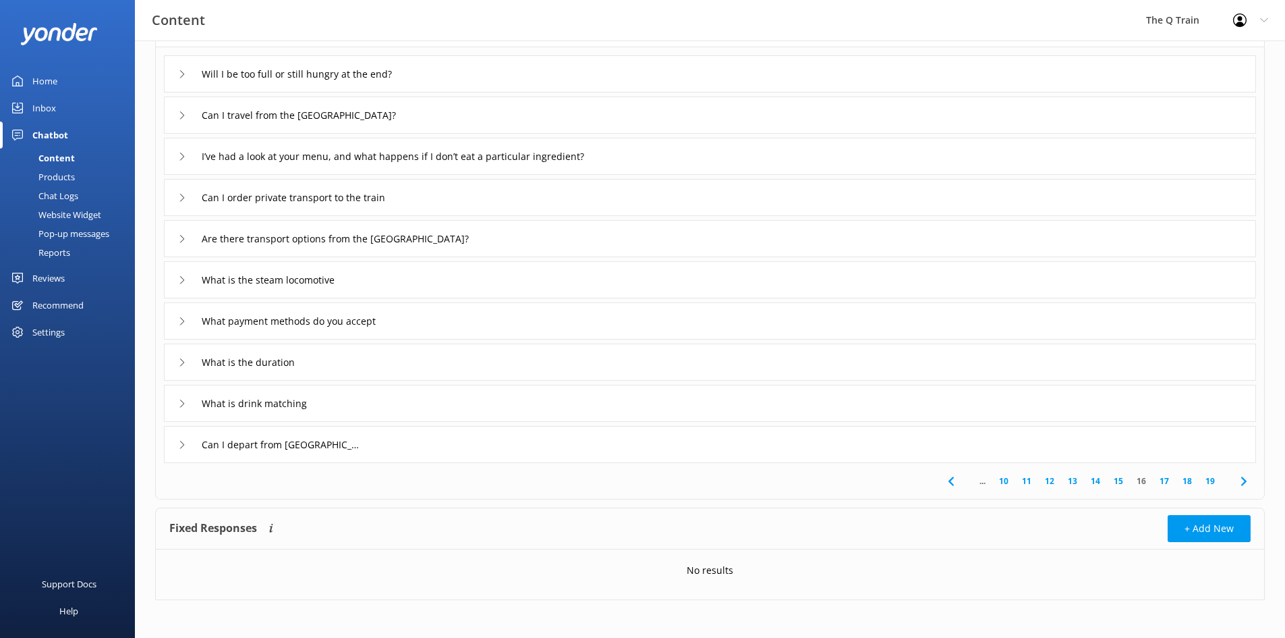
scroll to position [109, 0]
click at [1166, 478] on link "17" at bounding box center [1164, 478] width 23 height 13
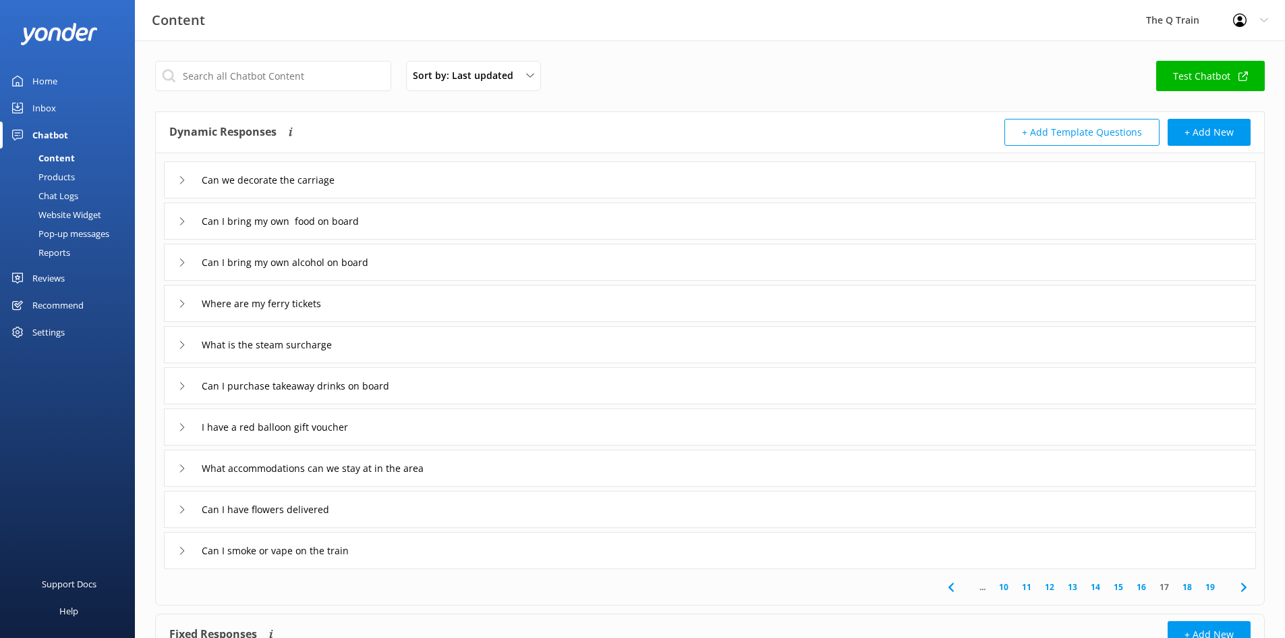
scroll to position [67, 0]
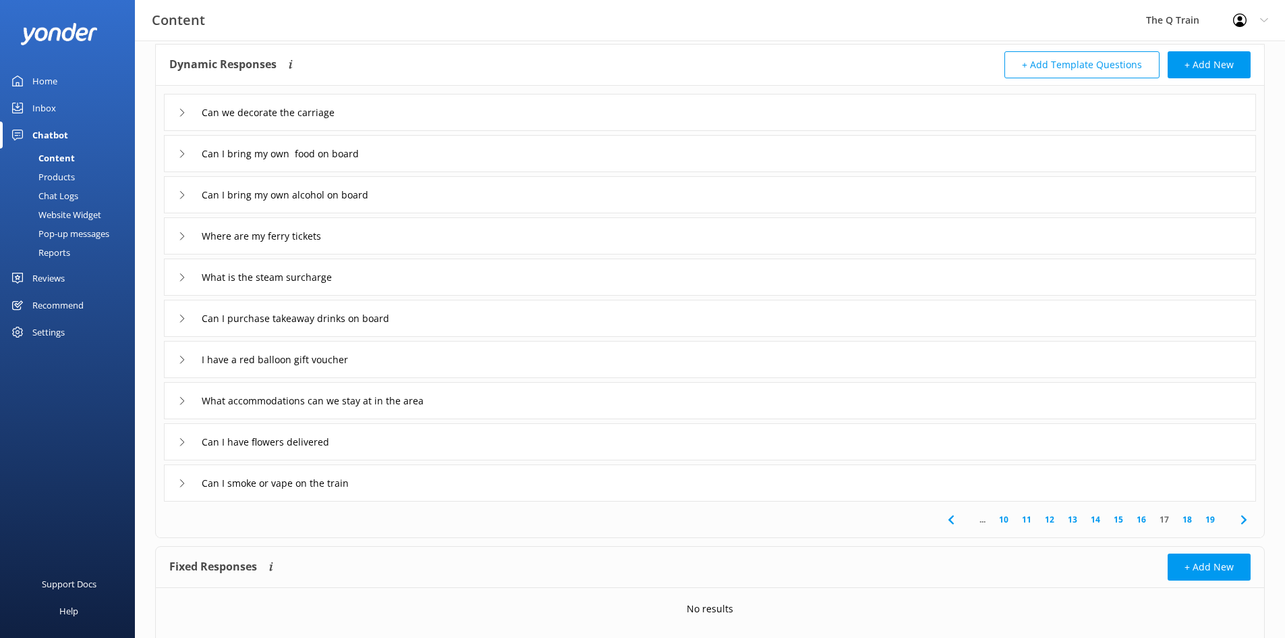
click at [1190, 519] on link "18" at bounding box center [1187, 519] width 23 height 13
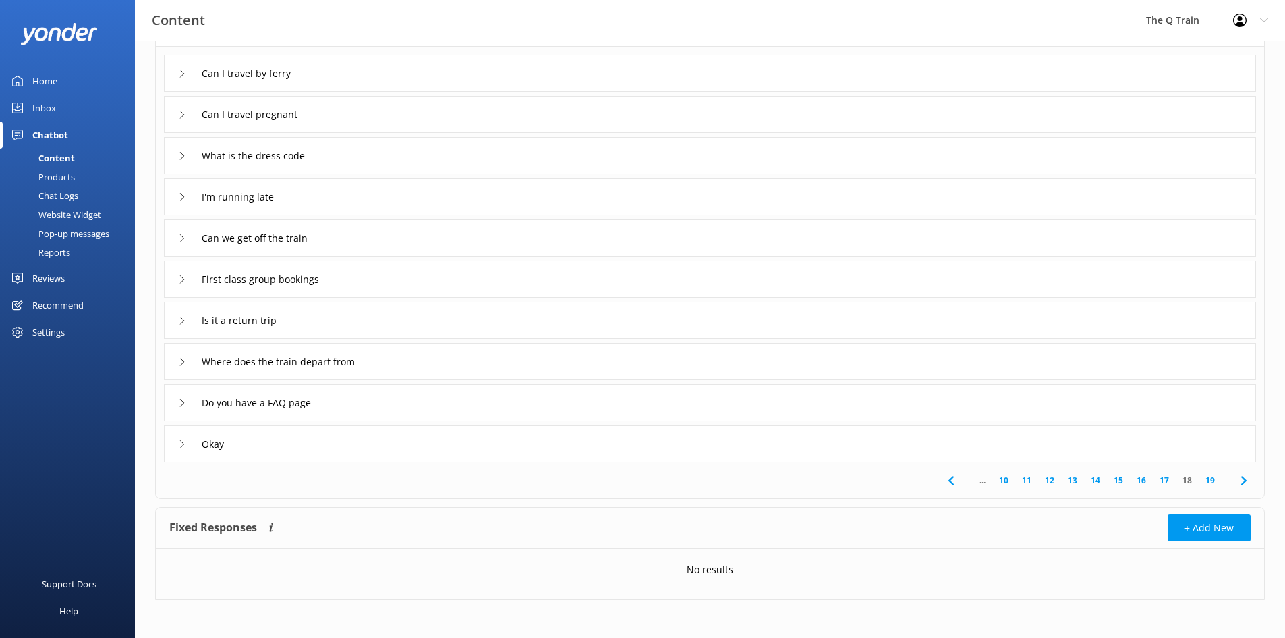
scroll to position [109, 0]
click at [1213, 478] on link "19" at bounding box center [1210, 478] width 23 height 13
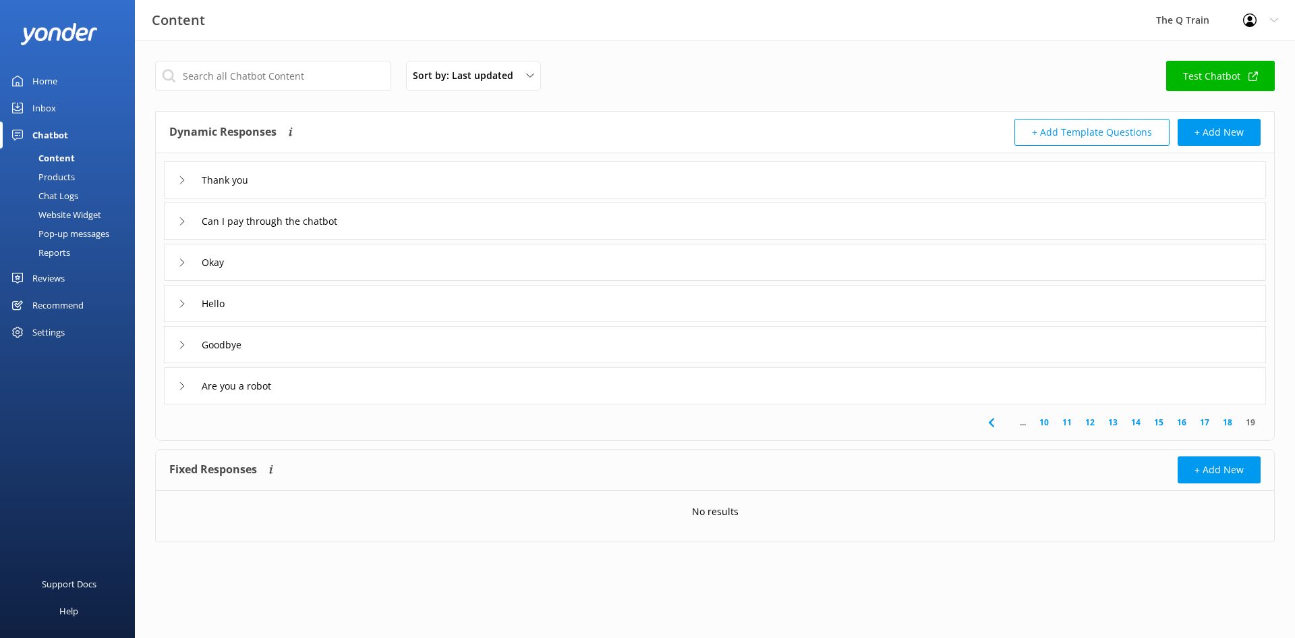
click at [48, 109] on div "Inbox" at bounding box center [44, 107] width 24 height 27
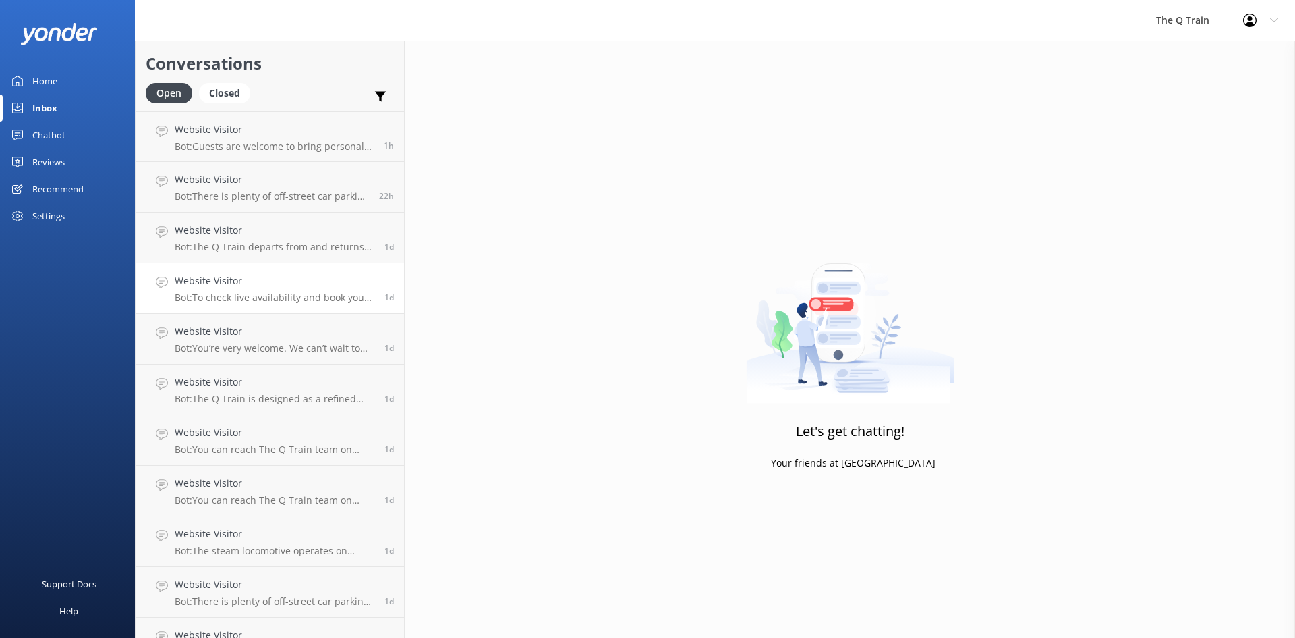
click at [264, 296] on p "Bot: To check live availability and book your experience, please visit [URL][DO…" at bounding box center [275, 297] width 200 height 12
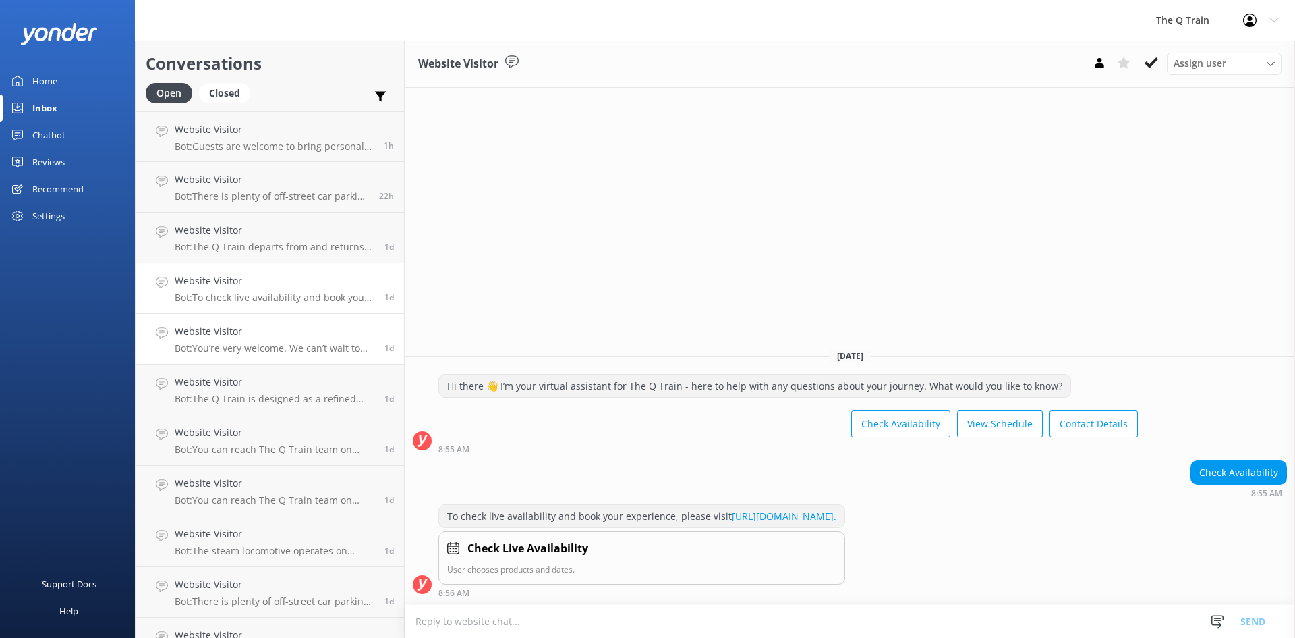
click at [259, 341] on div "Website Visitor Bot: You’re very welcome. We can’t wait to have you onboard The…" at bounding box center [275, 339] width 200 height 30
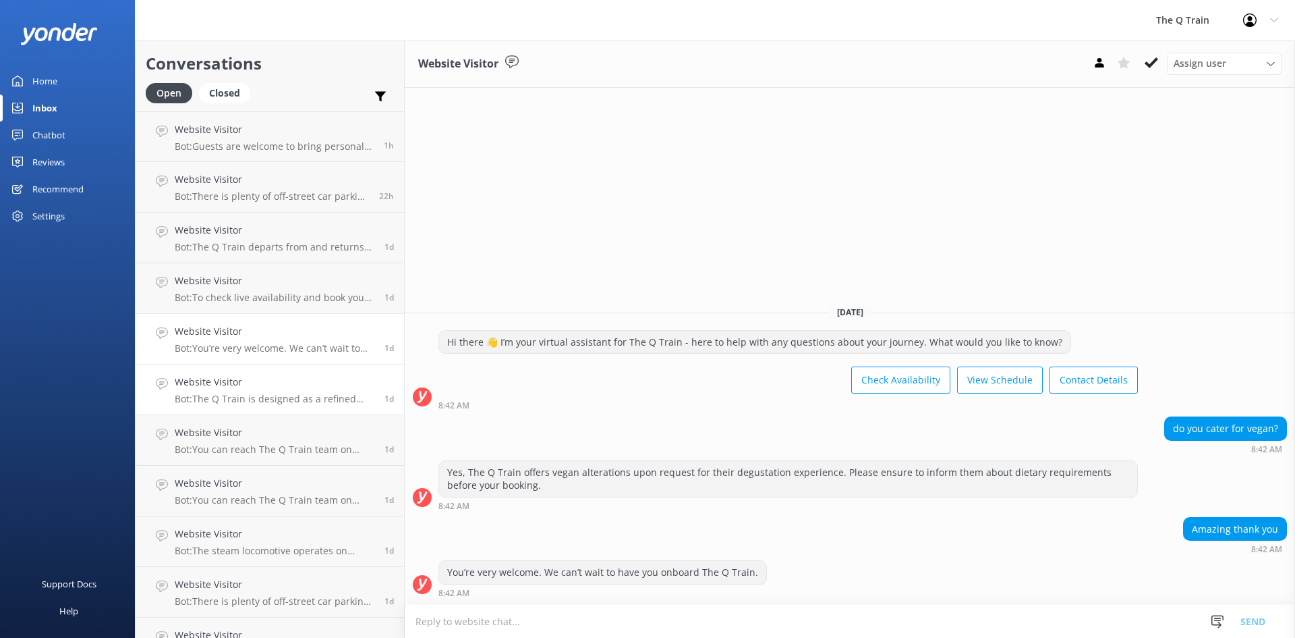
click at [250, 383] on h4 "Website Visitor" at bounding box center [275, 381] width 200 height 15
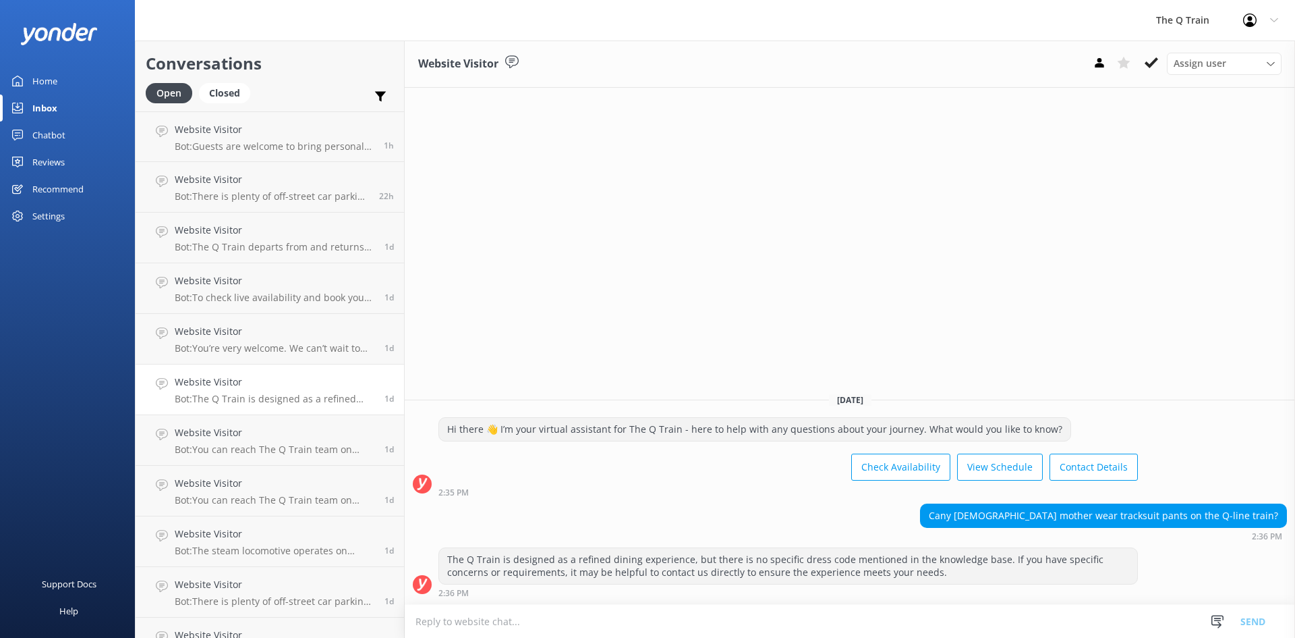
click at [49, 75] on div "Home" at bounding box center [44, 80] width 25 height 27
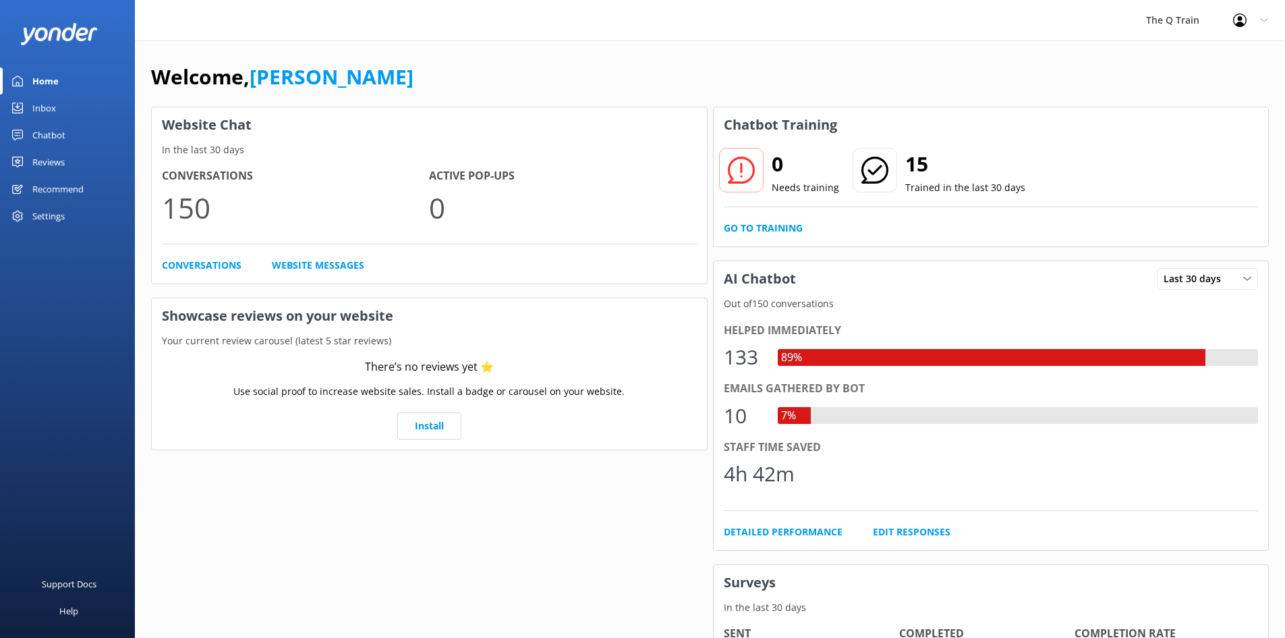
click at [671, 48] on div "Welcome, [PERSON_NAME] Website Chat In the last 30 days Conversations 150 Activ…" at bounding box center [710, 463] width 1150 height 847
click at [61, 136] on div "Chatbot" at bounding box center [48, 134] width 33 height 27
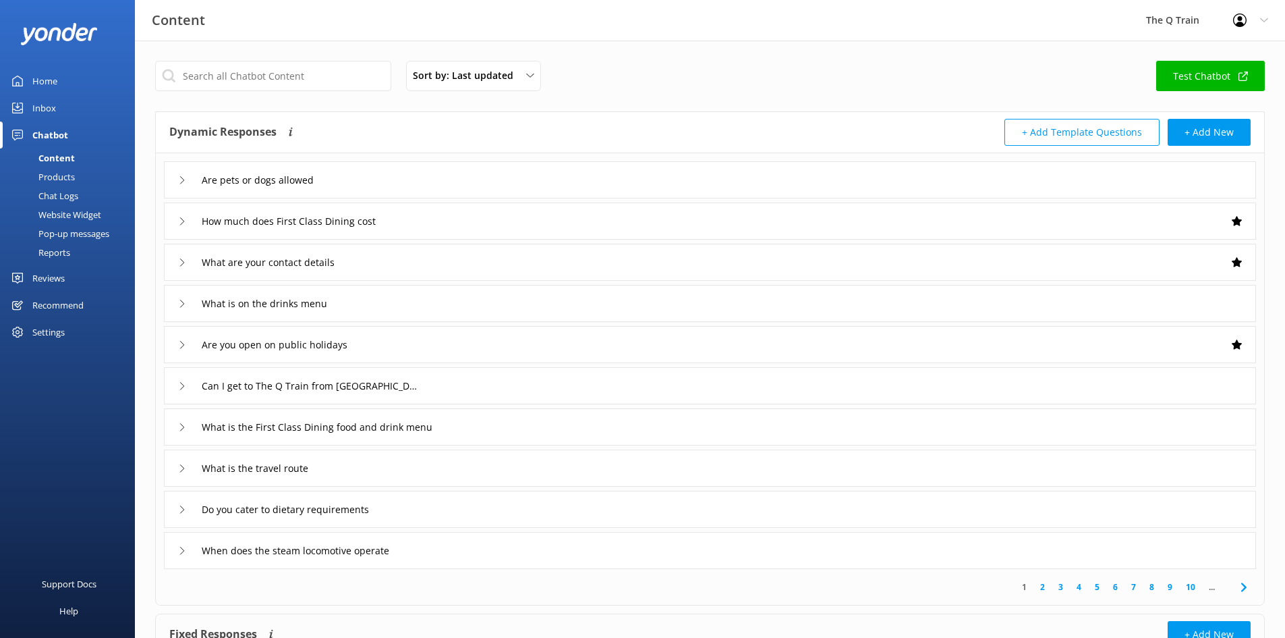
click at [87, 217] on div "Website Widget" at bounding box center [54, 214] width 93 height 19
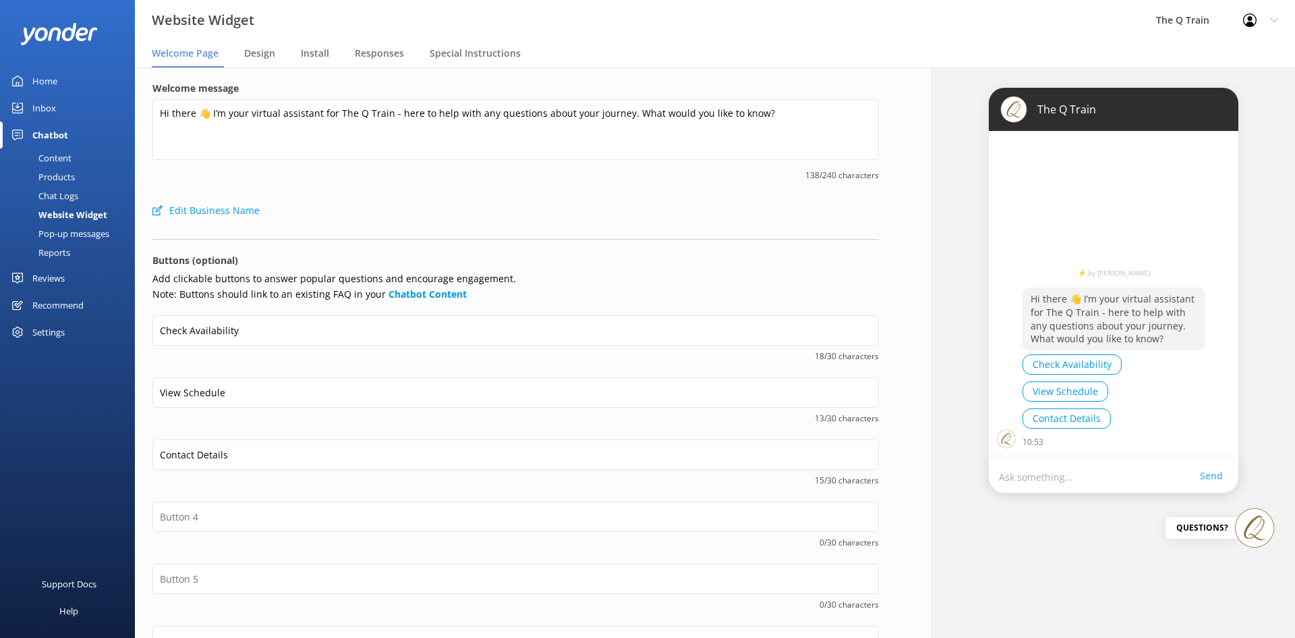
scroll to position [67, 0]
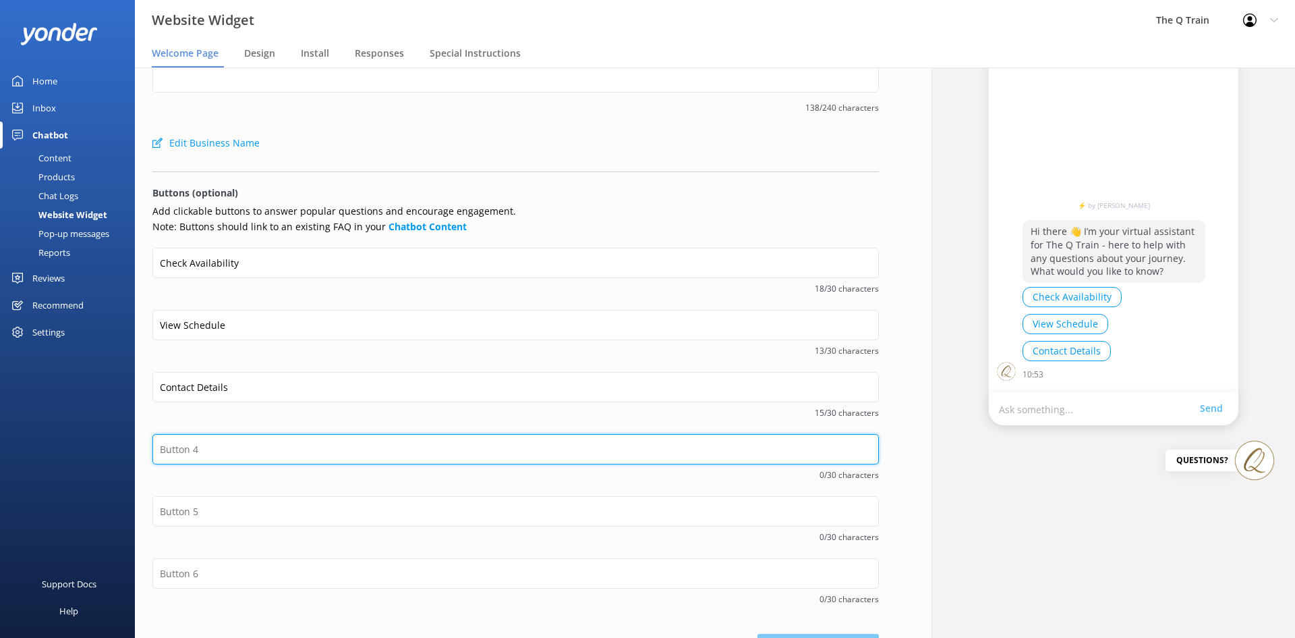
click at [246, 445] on input "text" at bounding box center [515, 449] width 727 height 30
type input "Pricing"
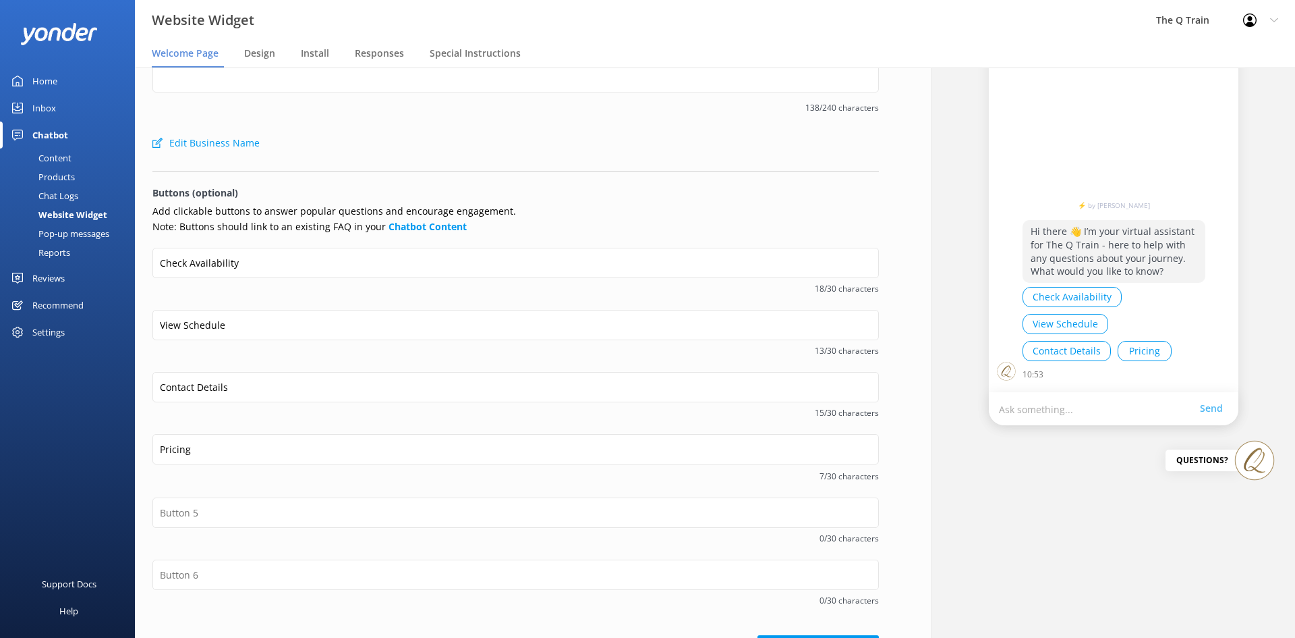
click at [226, 480] on span "7/30 characters" at bounding box center [515, 476] width 727 height 13
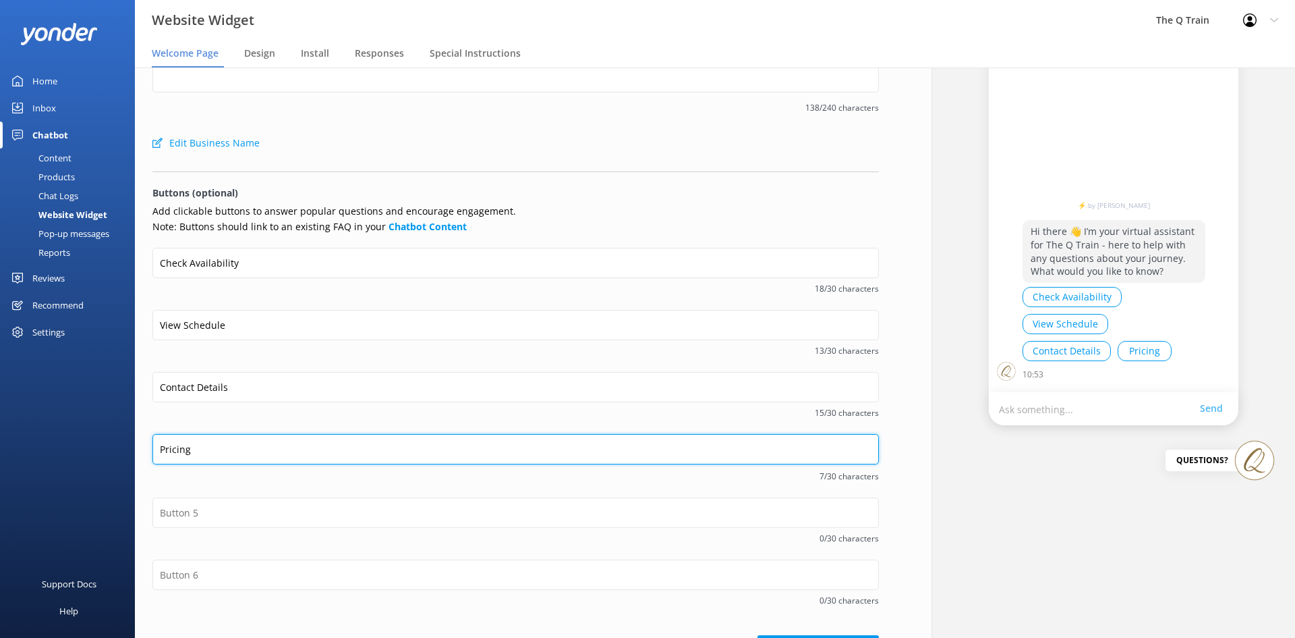
click at [195, 451] on input "Pricing" at bounding box center [515, 449] width 727 height 30
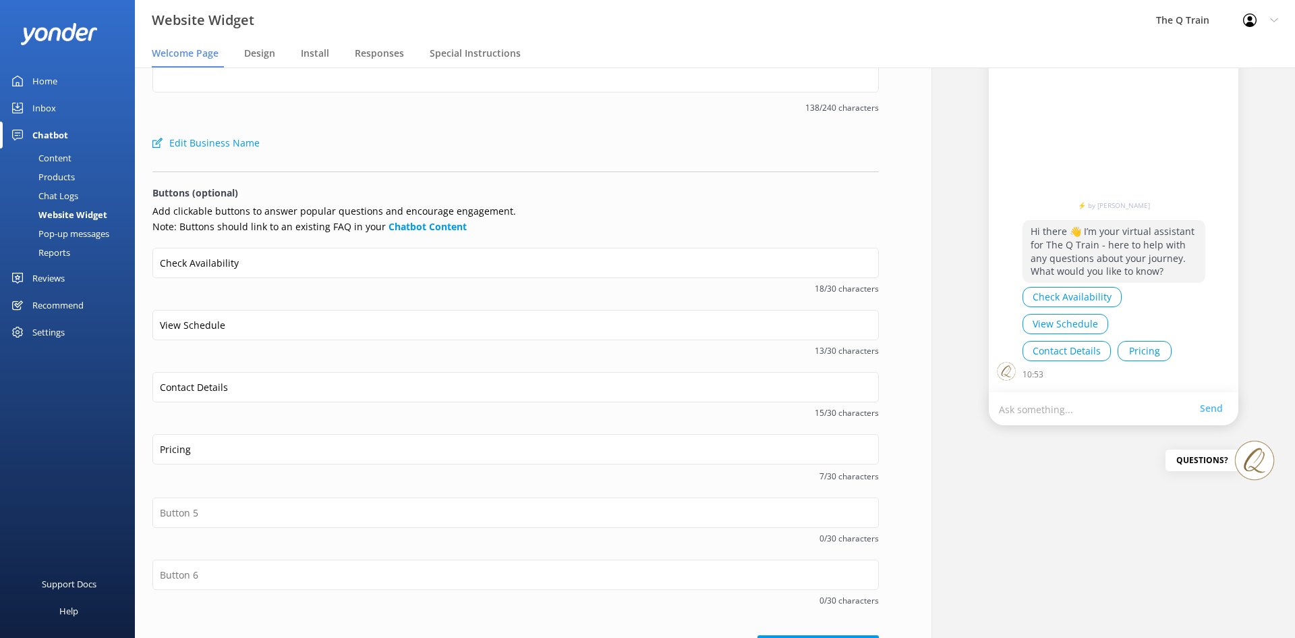
click at [215, 482] on span "7/30 characters" at bounding box center [515, 476] width 727 height 13
click at [1132, 352] on button "Pricing" at bounding box center [1145, 351] width 54 height 20
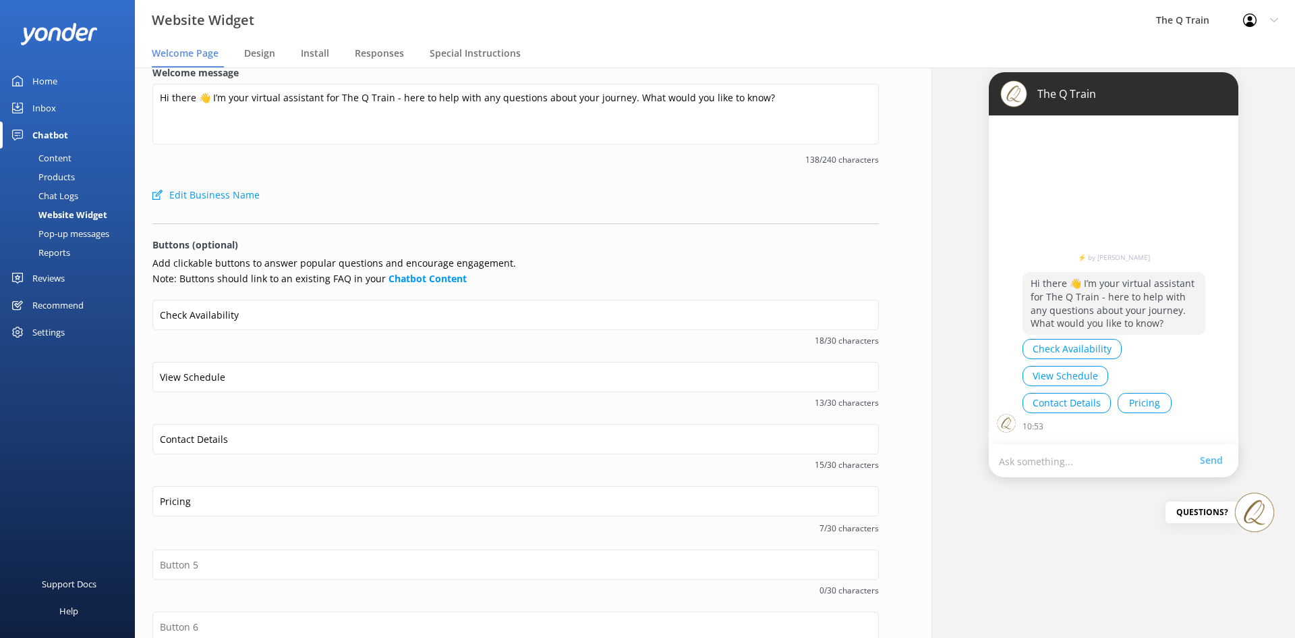
scroll to position [0, 0]
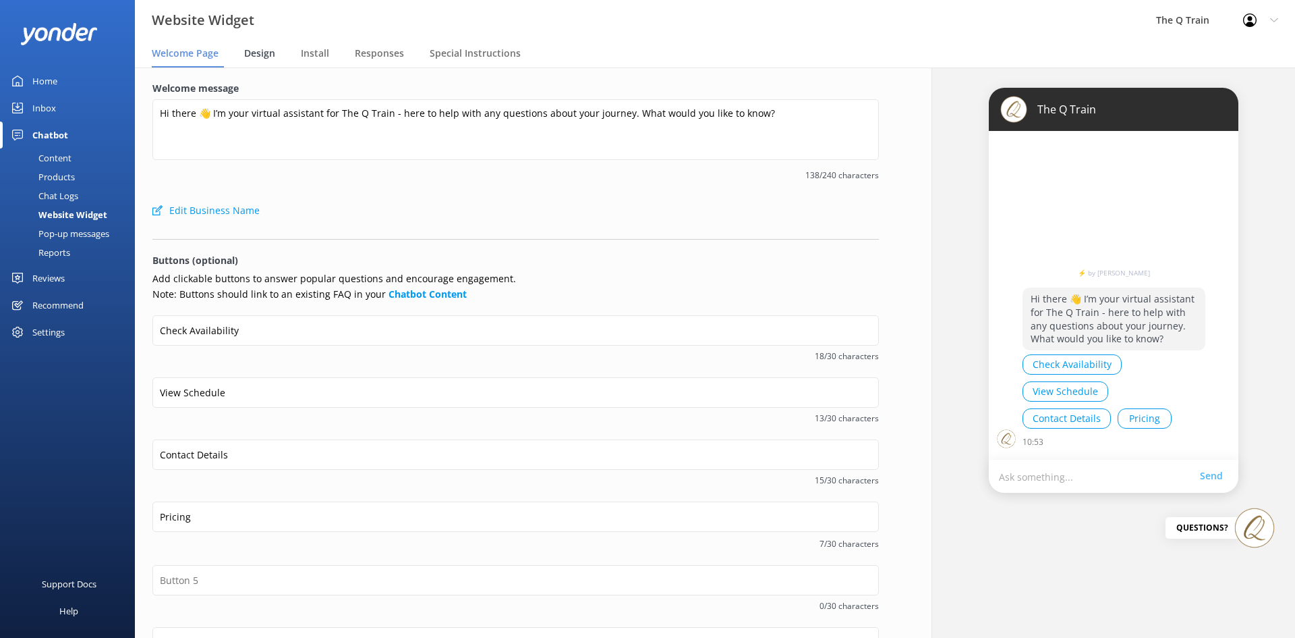
click at [260, 52] on span "Design" at bounding box center [259, 53] width 31 height 13
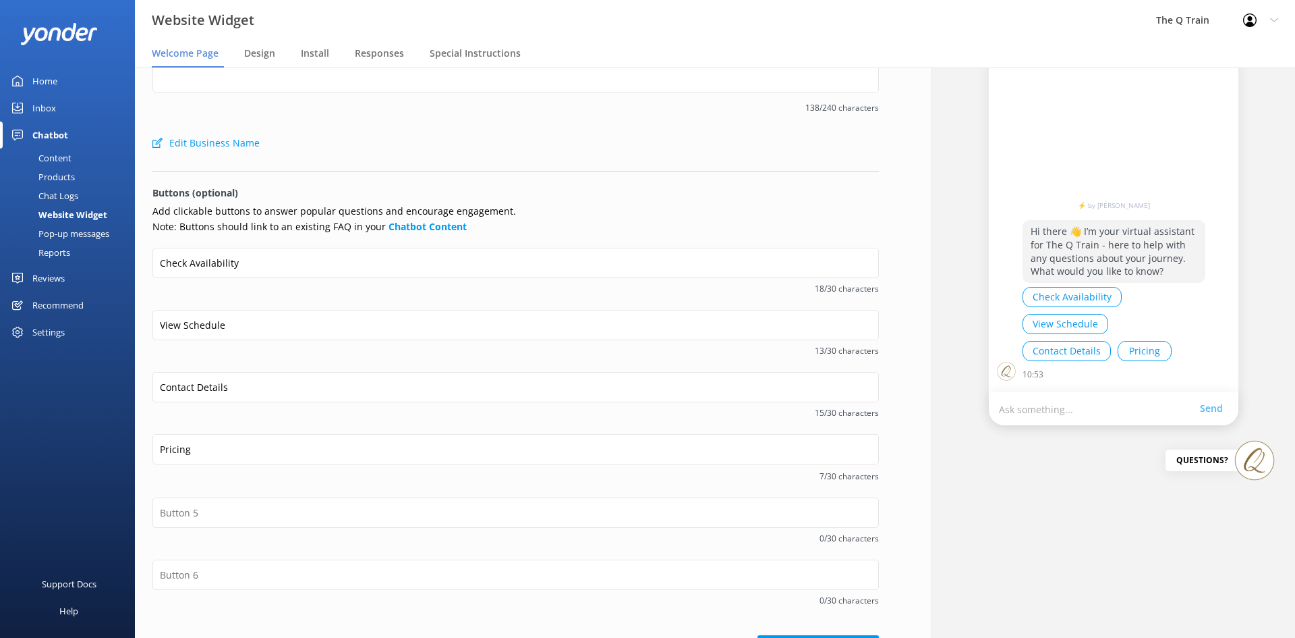
scroll to position [112, 0]
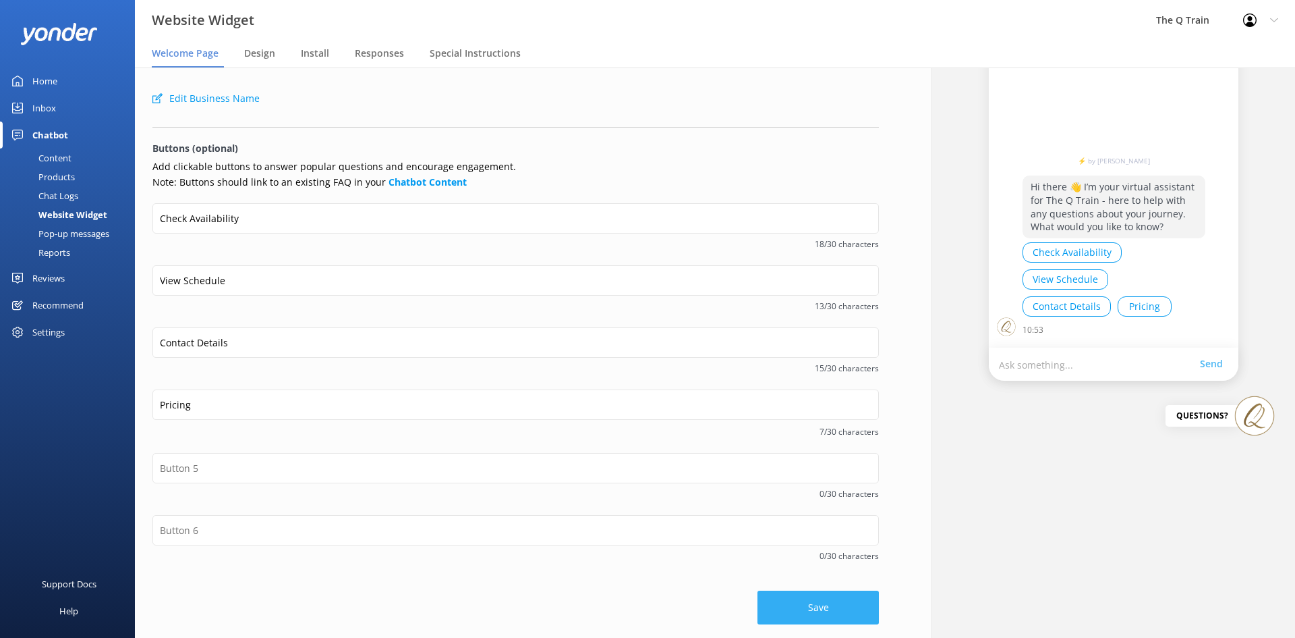
click at [830, 617] on button "Save" at bounding box center [818, 607] width 121 height 34
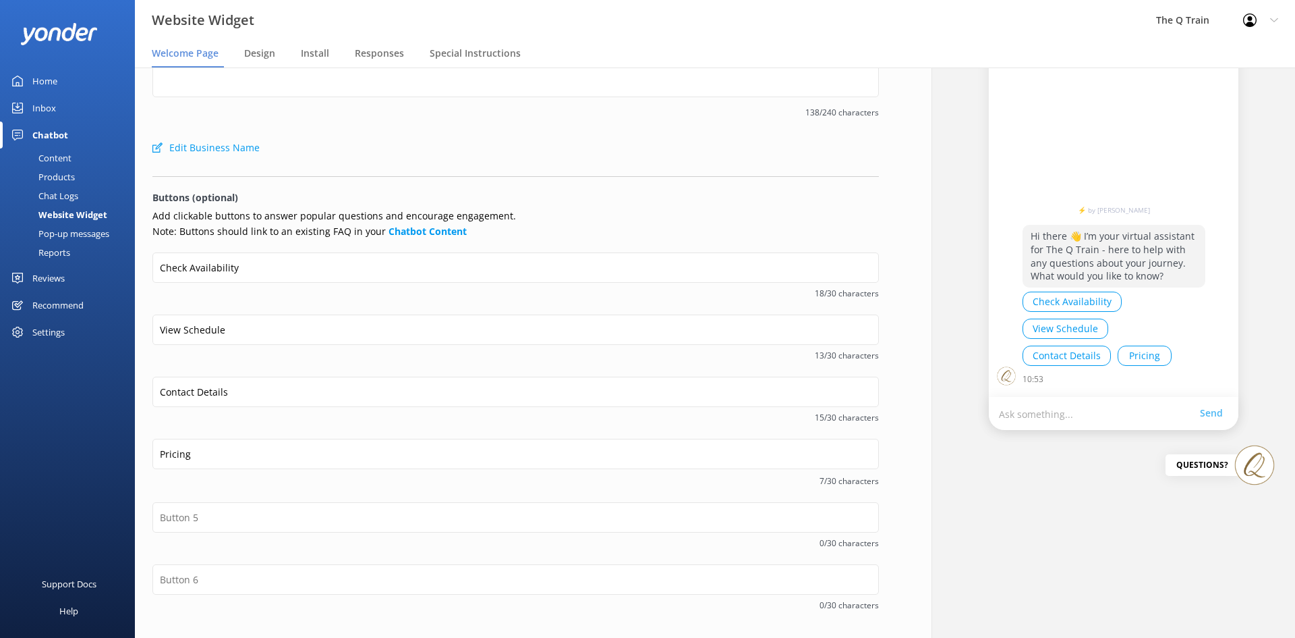
scroll to position [0, 0]
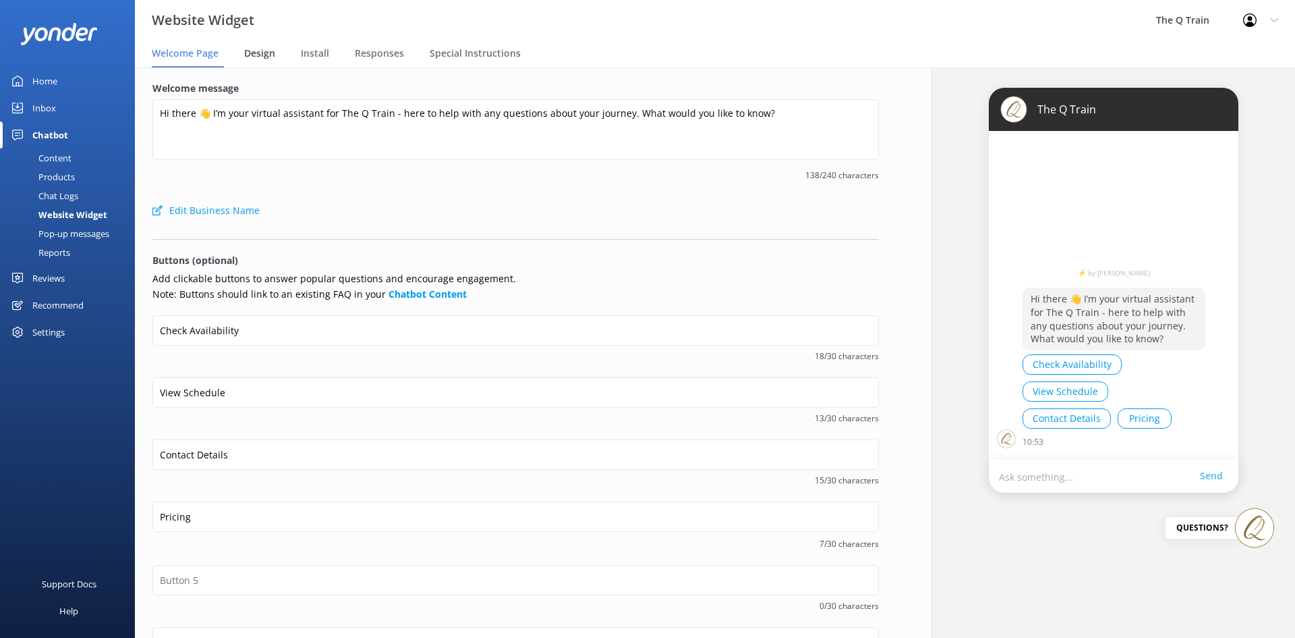
click at [260, 52] on span "Design" at bounding box center [259, 53] width 31 height 13
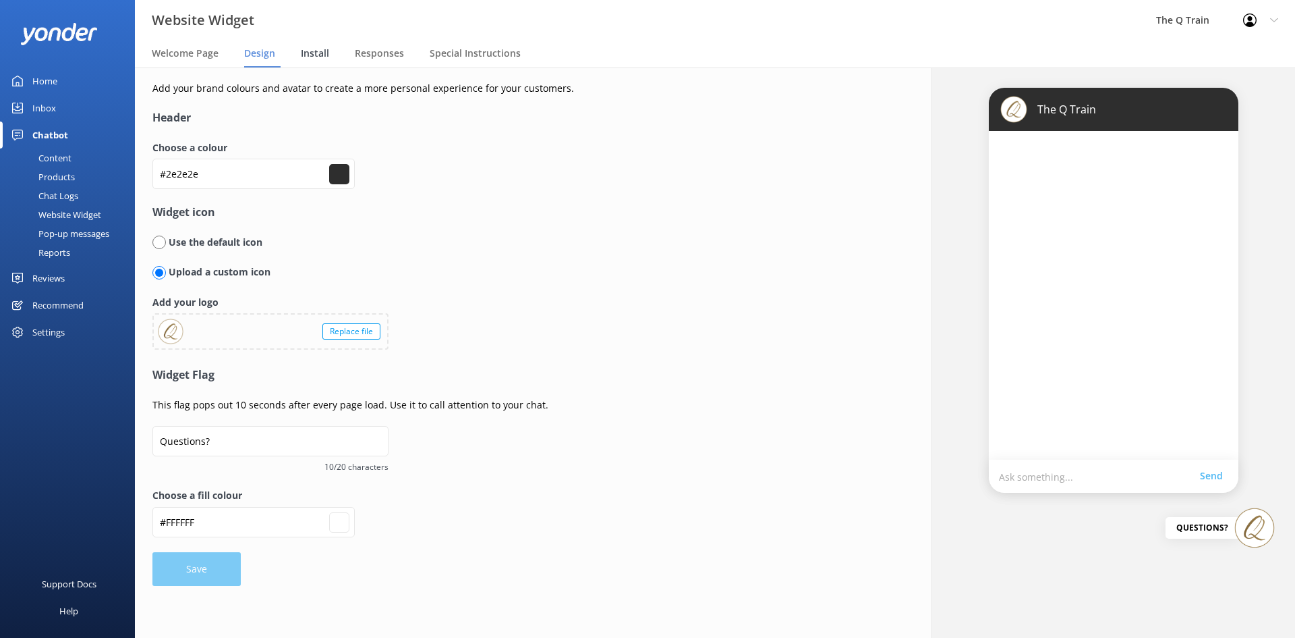
click at [325, 49] on span "Install" at bounding box center [315, 53] width 28 height 13
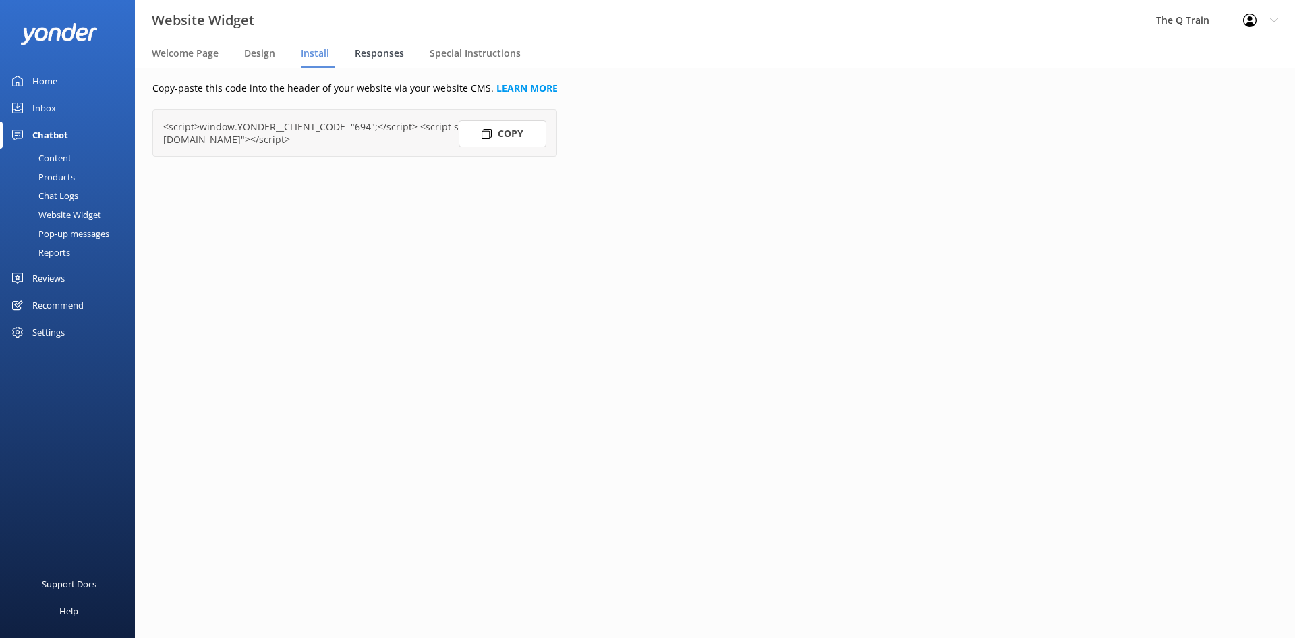
click at [374, 53] on span "Responses" at bounding box center [379, 53] width 49 height 13
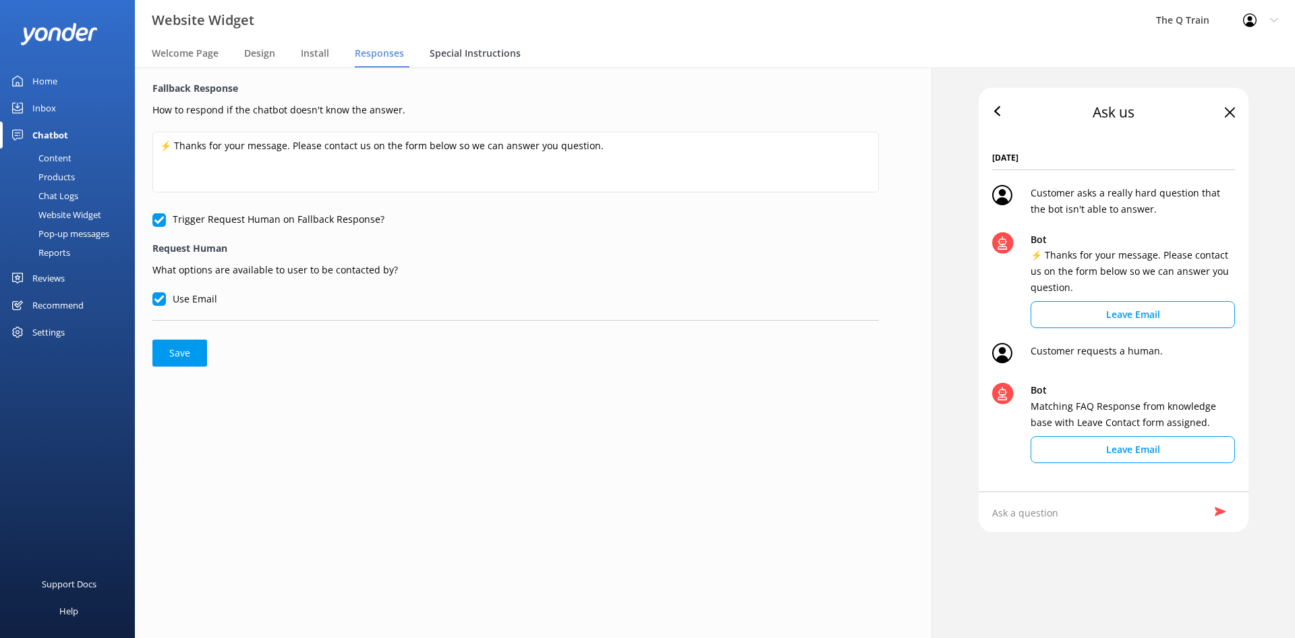
click at [466, 52] on span "Special Instructions" at bounding box center [475, 53] width 91 height 13
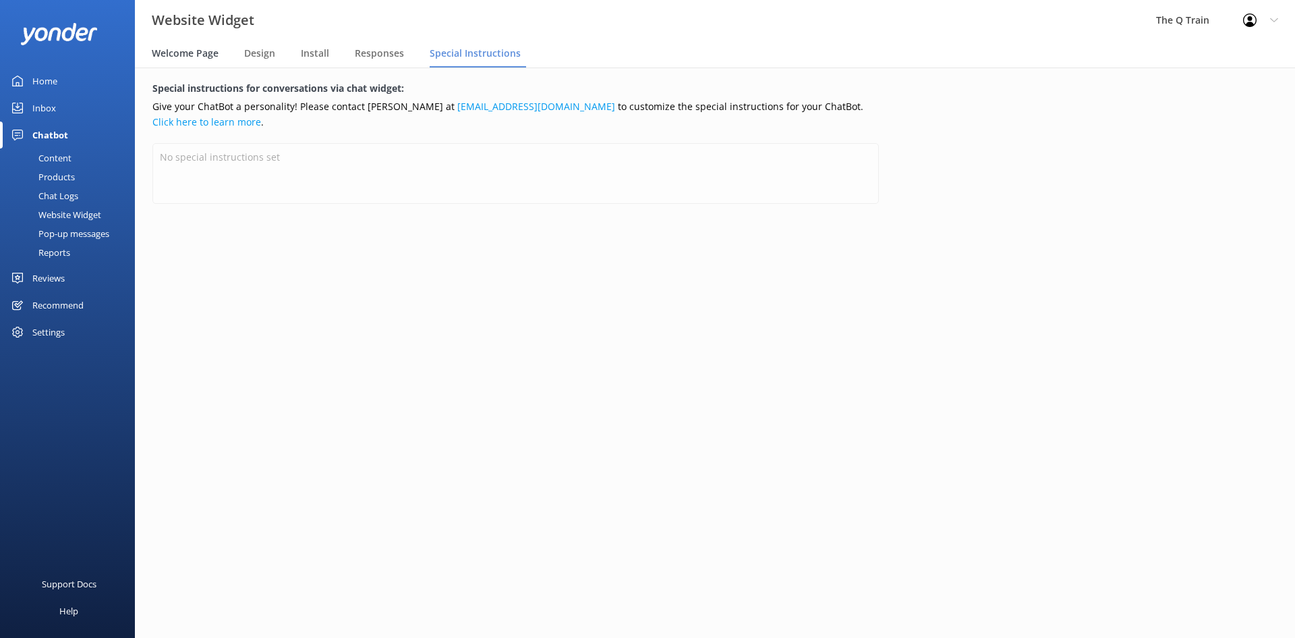
click at [192, 55] on span "Welcome Page" at bounding box center [185, 53] width 67 height 13
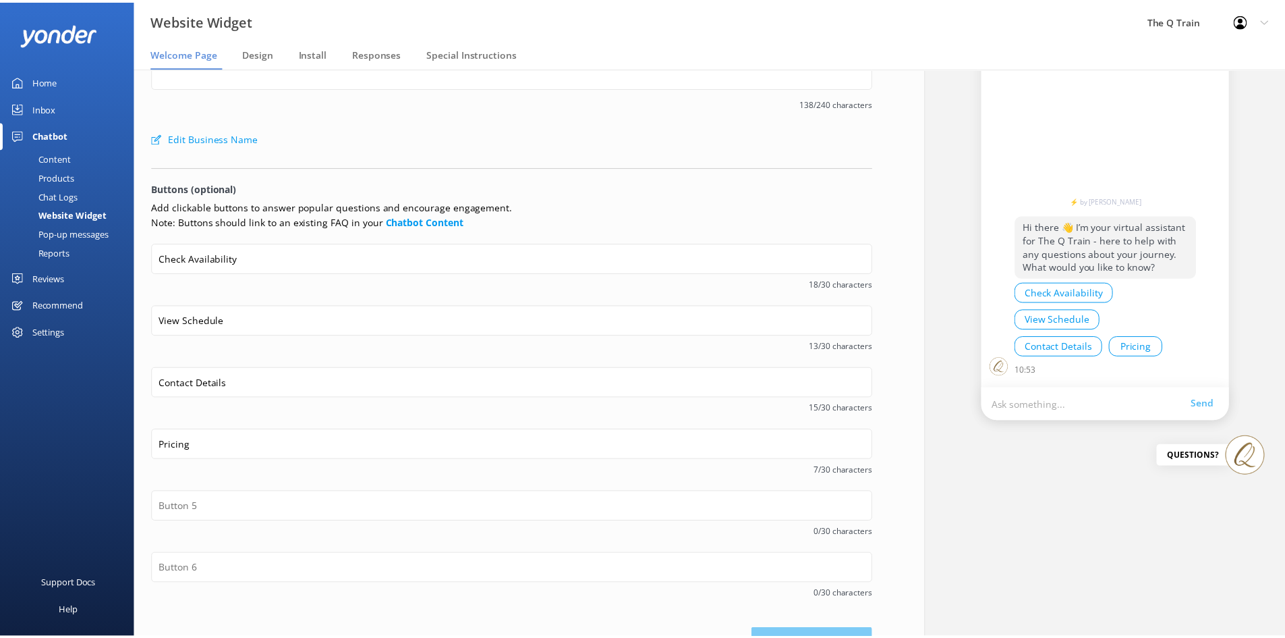
scroll to position [111, 0]
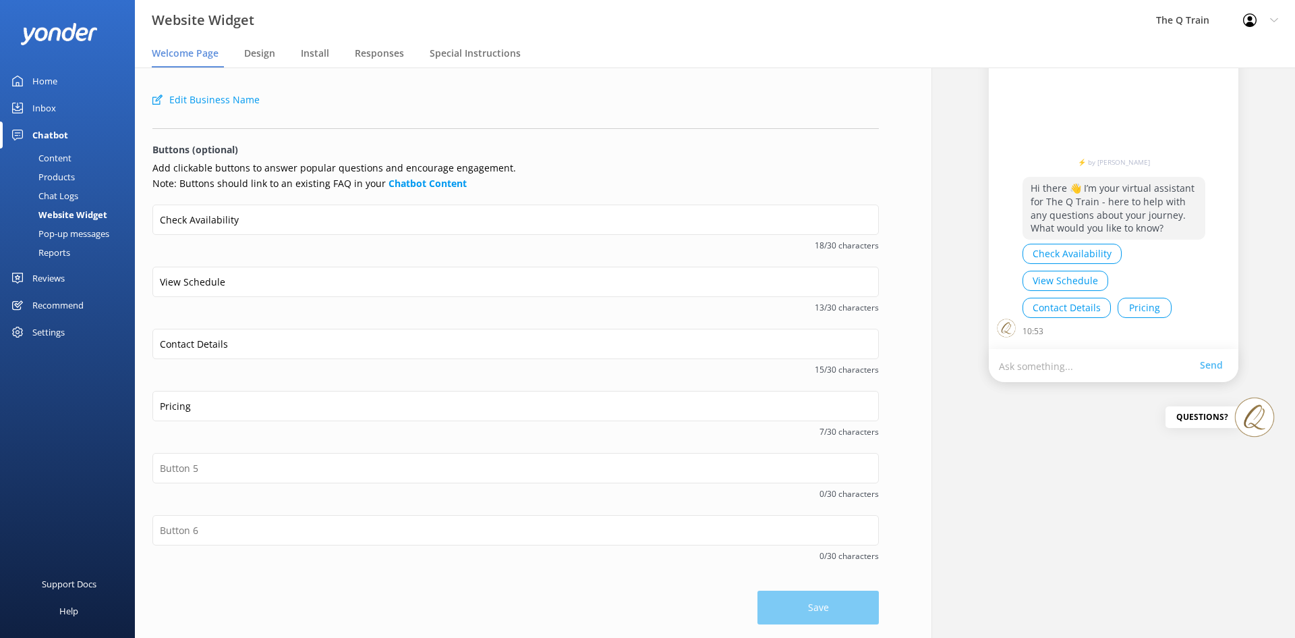
drag, startPoint x: 45, startPoint y: 107, endPoint x: 57, endPoint y: 112, distance: 13.0
click at [45, 107] on div "Inbox" at bounding box center [44, 107] width 24 height 27
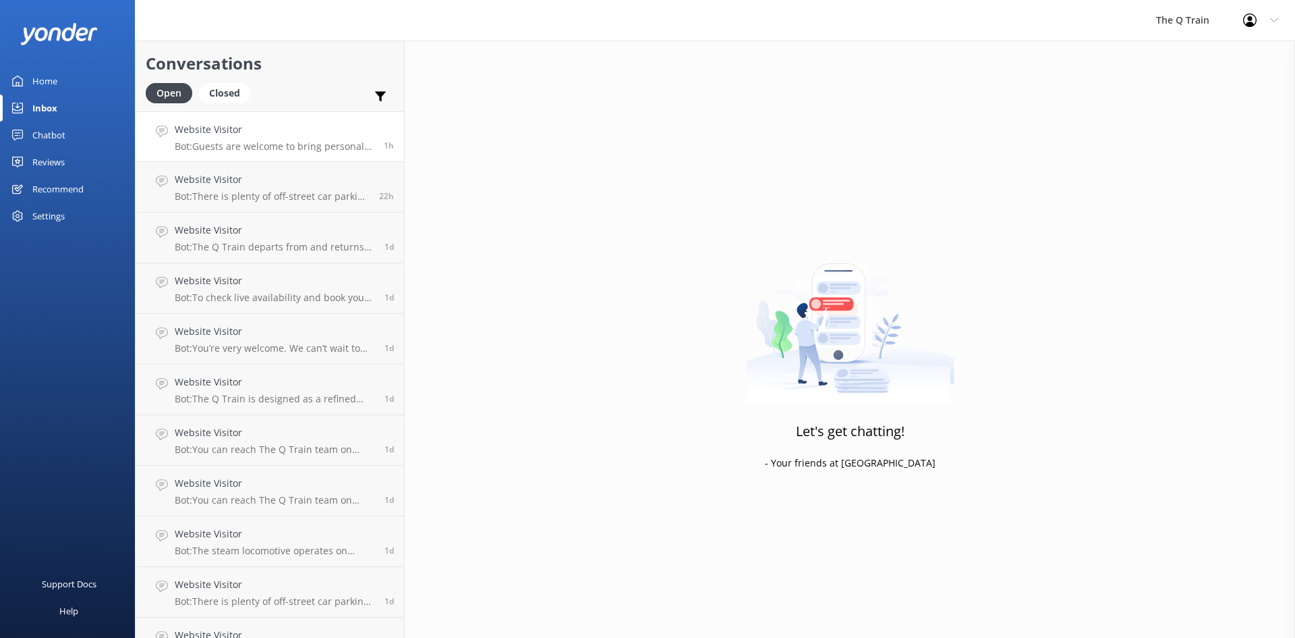
click at [304, 140] on p "Bot: Guests are welcome to bring personal effects, including cameras, onto The …" at bounding box center [274, 146] width 199 height 12
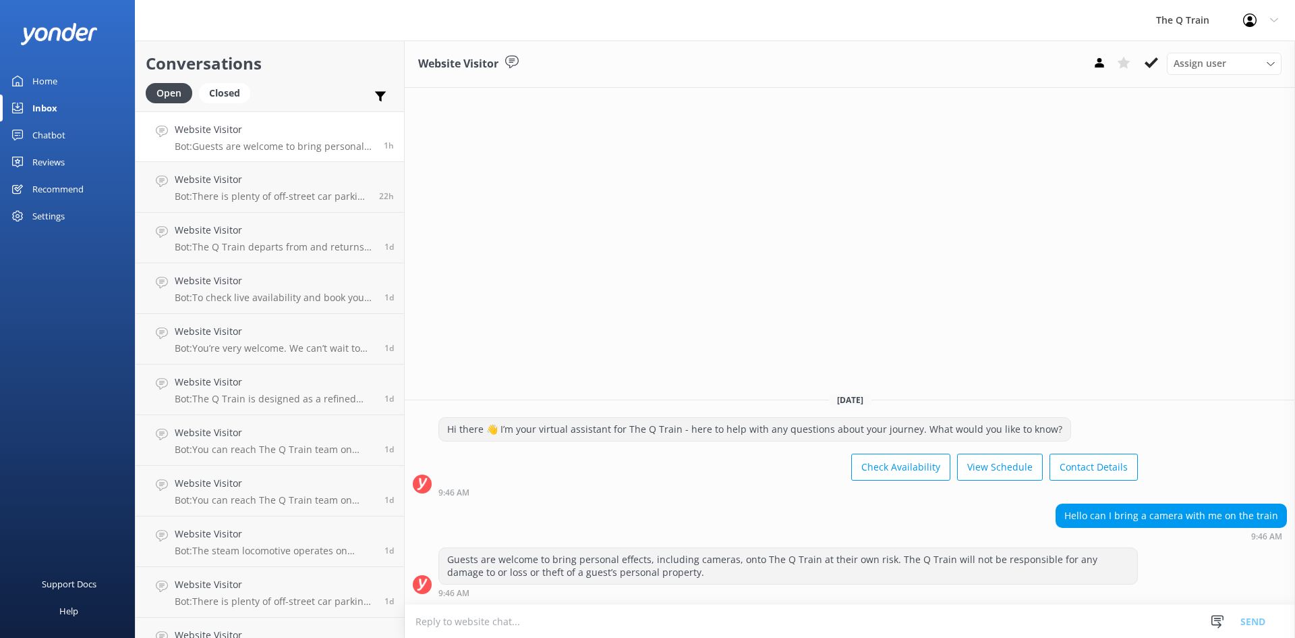
click at [53, 86] on div "Home" at bounding box center [44, 80] width 25 height 27
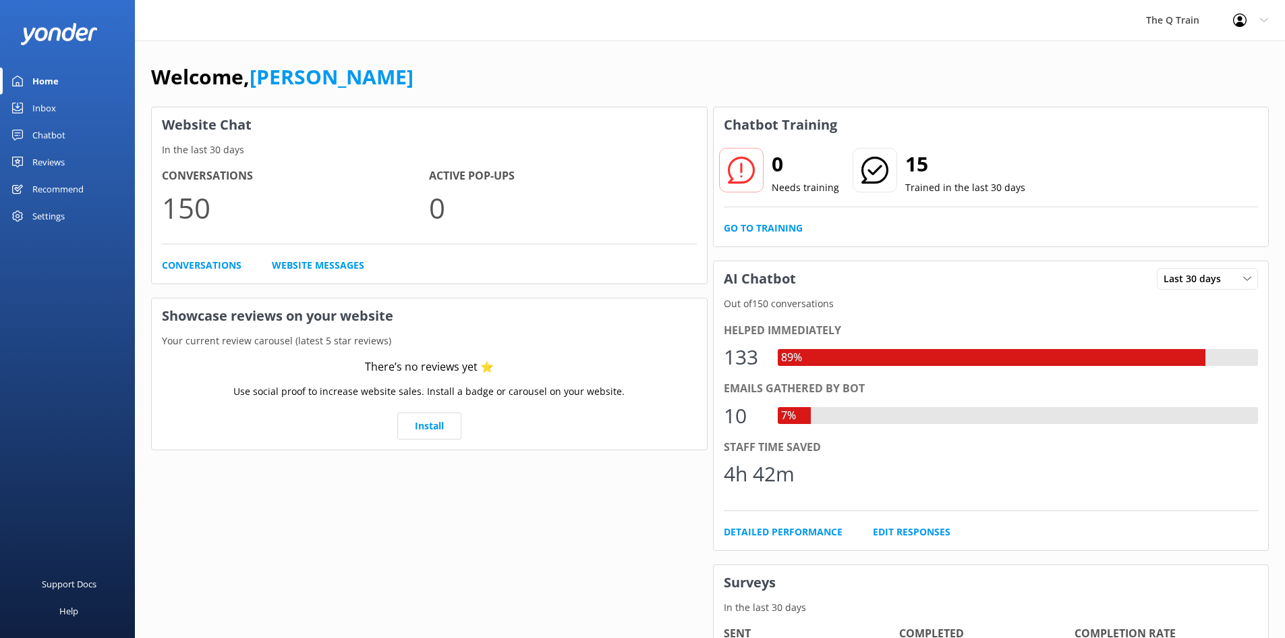
click at [46, 104] on div "Inbox" at bounding box center [44, 107] width 24 height 27
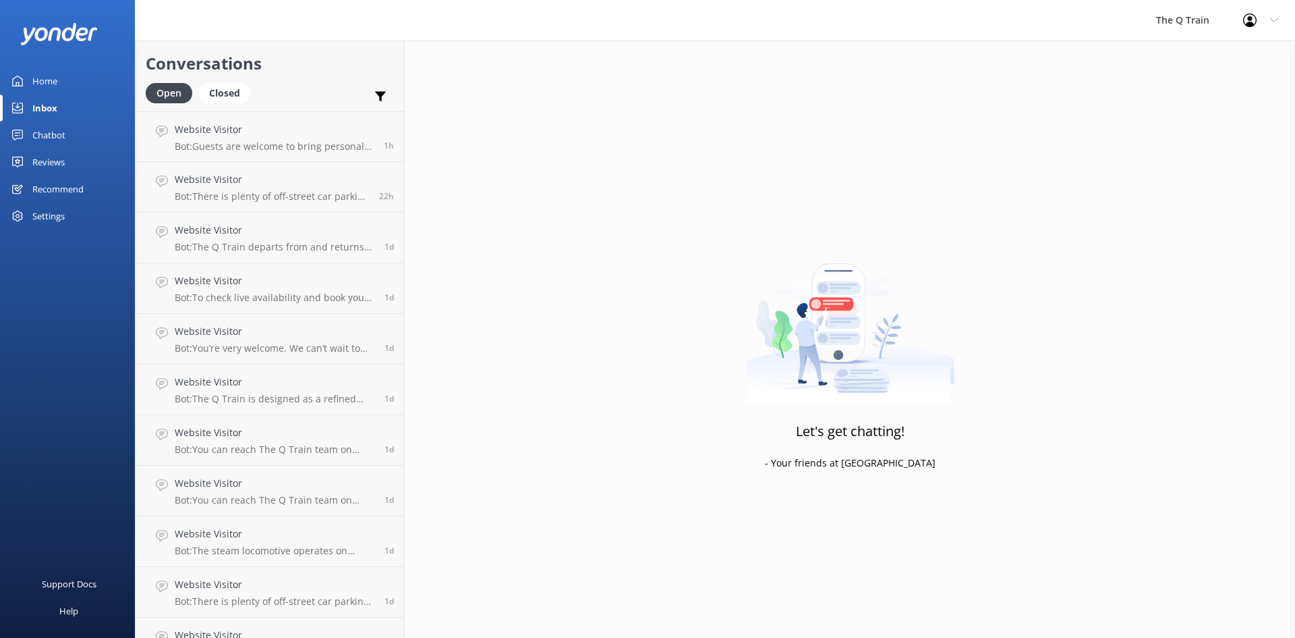
click at [57, 140] on div "Chatbot" at bounding box center [48, 134] width 33 height 27
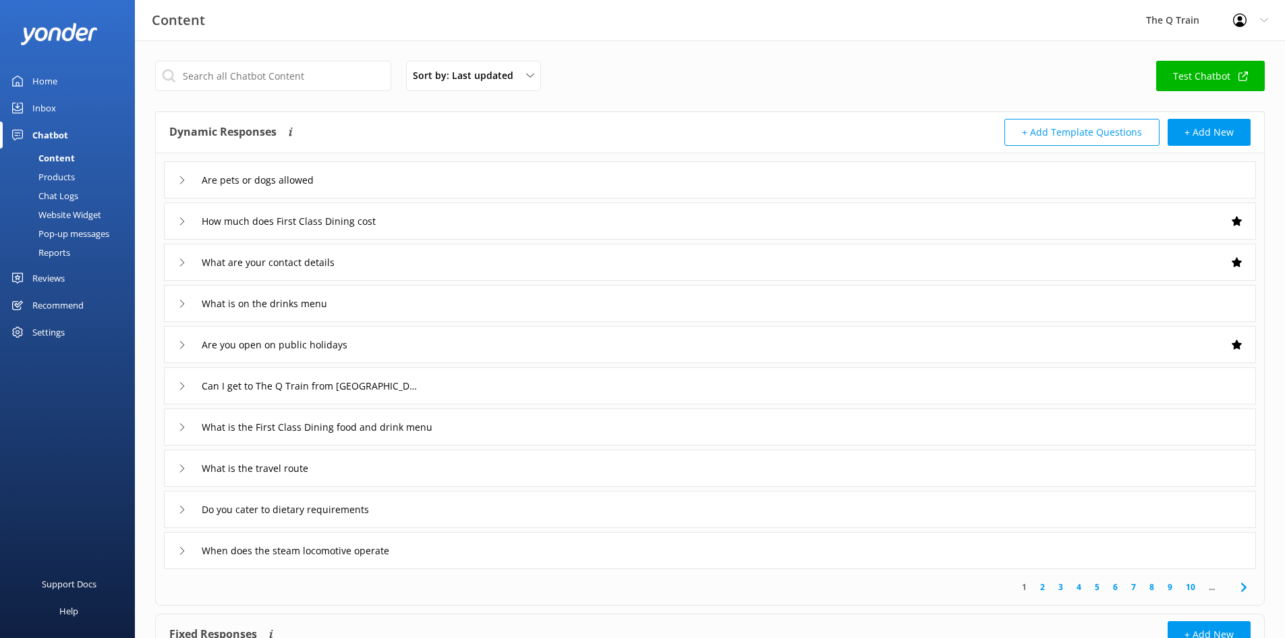
click at [1192, 79] on link "Test Chatbot" at bounding box center [1210, 76] width 109 height 30
click at [874, 63] on div "Sort by: Last updated Title (A-Z) Last updated Test Chatbot" at bounding box center [710, 80] width 1110 height 38
click at [62, 155] on div "Content" at bounding box center [41, 157] width 67 height 19
click at [47, 101] on div "Inbox" at bounding box center [44, 107] width 24 height 27
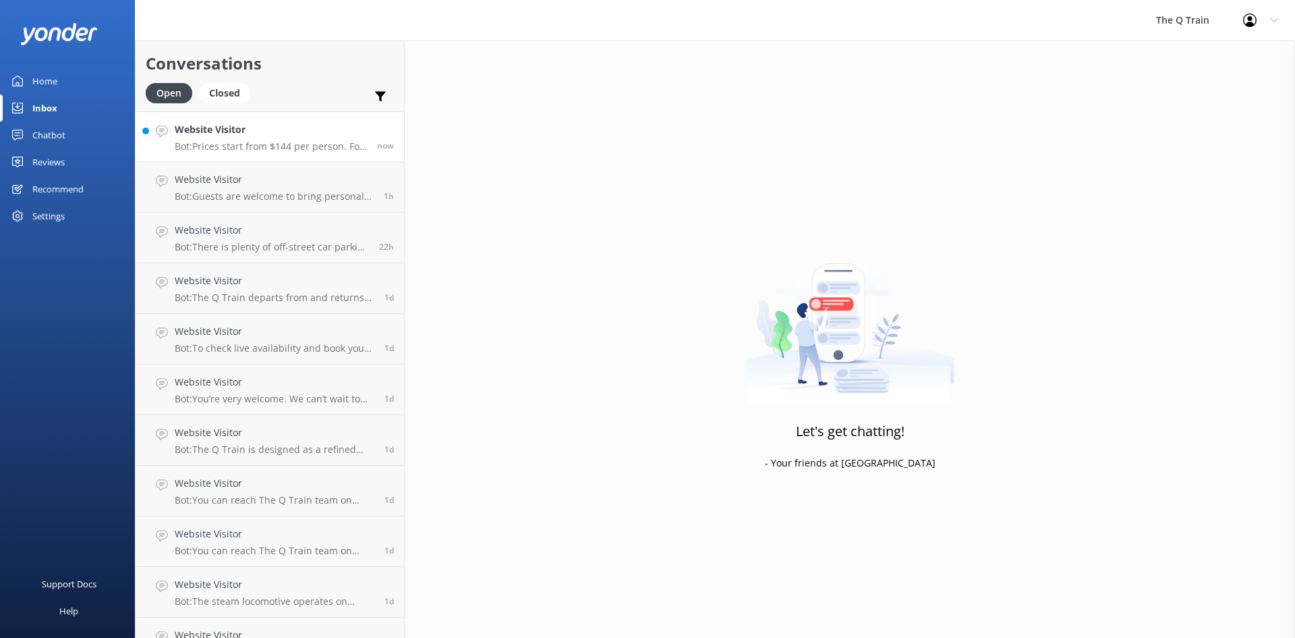
click at [304, 138] on div "Website Visitor Bot: Prices start from $144 per person. For more details on cur…" at bounding box center [271, 136] width 192 height 29
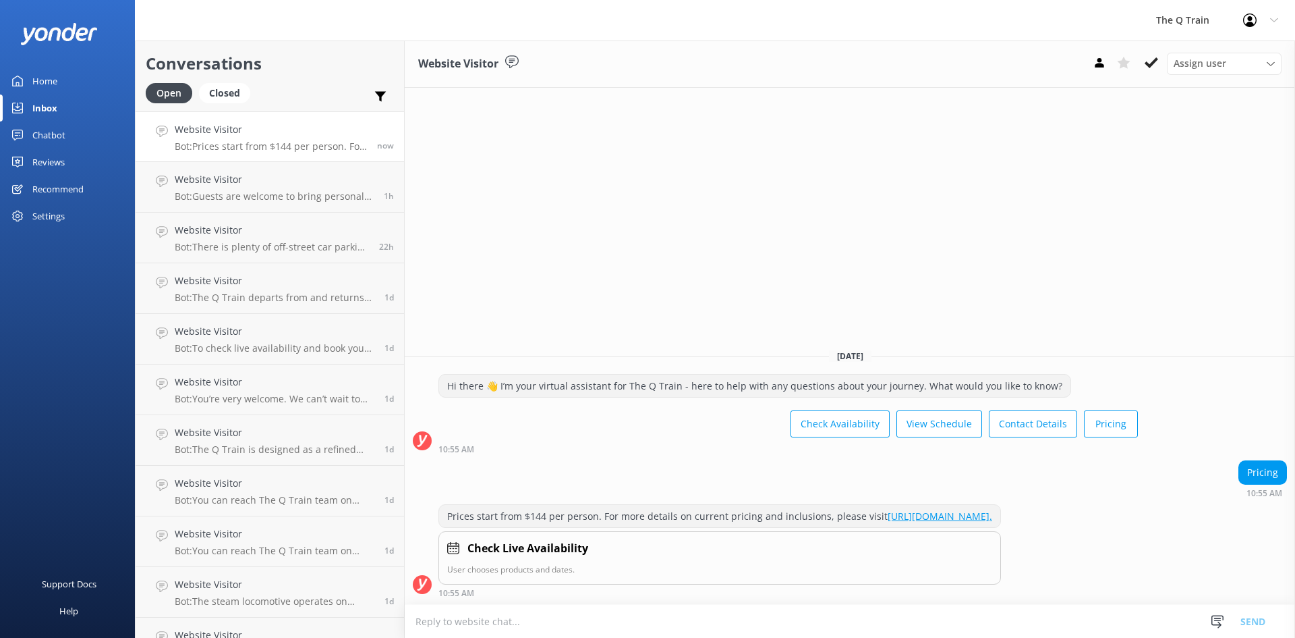
click at [36, 84] on div "Home" at bounding box center [44, 80] width 25 height 27
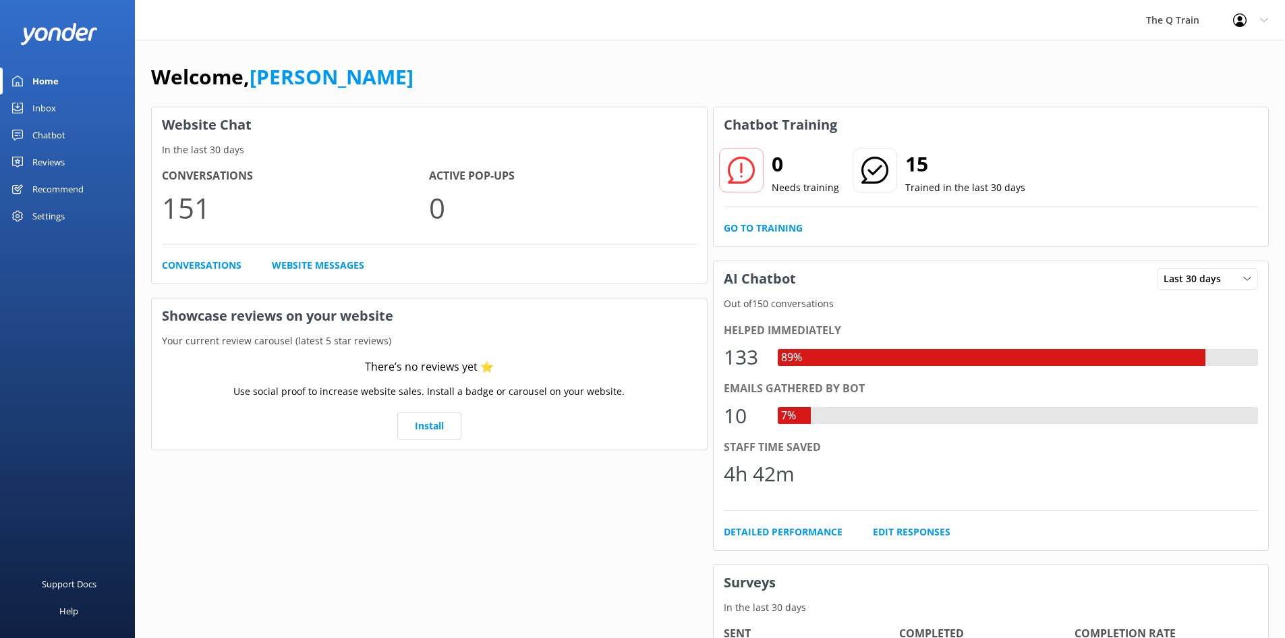
click at [768, 53] on div "Welcome, [PERSON_NAME] Website Chat In the last 30 days Conversations 151 Activ…" at bounding box center [710, 463] width 1150 height 847
